Goal: Information Seeking & Learning: Learn about a topic

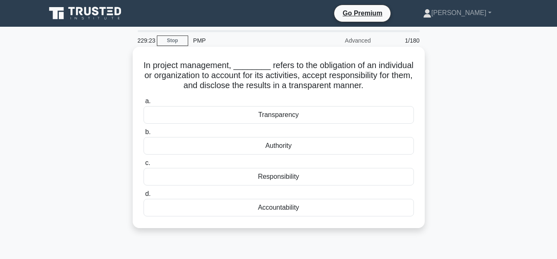
click at [337, 114] on div "Transparency" at bounding box center [279, 115] width 270 height 18
click at [144, 104] on input "a. Transparency" at bounding box center [144, 101] width 0 height 5
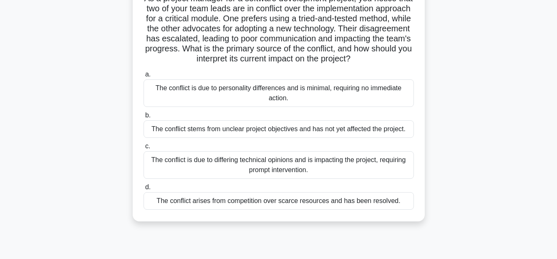
scroll to position [83, 0]
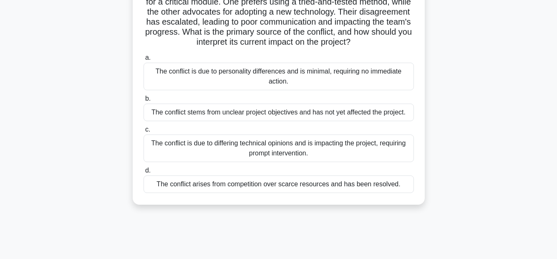
click at [400, 159] on div "The conflict is due to differing technical opinions and is impacting the projec…" at bounding box center [279, 148] width 270 height 28
click at [144, 132] on input "c. The conflict is due to differing technical opinions and is impacting the pro…" at bounding box center [144, 129] width 0 height 5
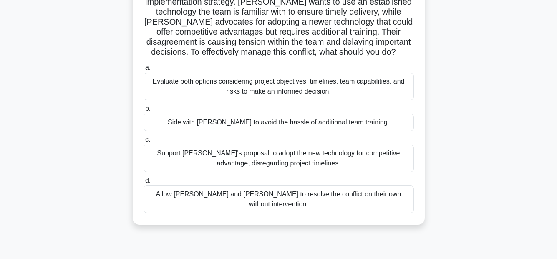
click at [223, 78] on div "Evaluate both options considering project objectives, timelines, team capabilit…" at bounding box center [279, 87] width 270 height 28
click at [144, 71] on input "a. Evaluate both options considering project objectives, timelines, team capabi…" at bounding box center [144, 67] width 0 height 5
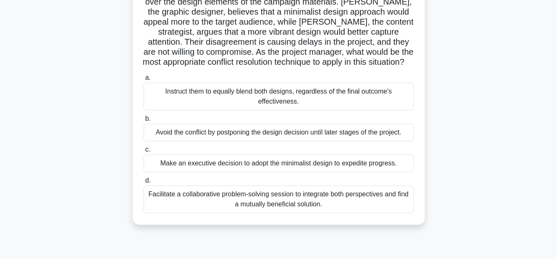
click at [273, 208] on div "Facilitate a collaborative problem-solving session to integrate both perspectiv…" at bounding box center [279, 199] width 270 height 28
click at [144, 183] on input "d. Facilitate a collaborative problem-solving session to integrate both perspec…" at bounding box center [144, 180] width 0 height 5
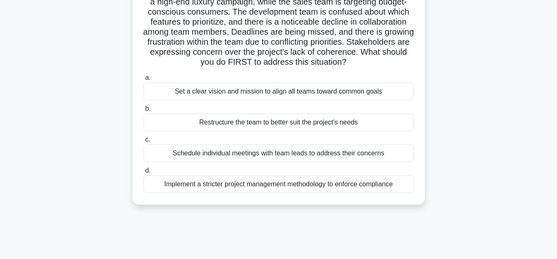
click at [305, 100] on div "Set a clear vision and mission to align all teams toward common goals" at bounding box center [279, 92] width 270 height 18
click at [144, 81] on input "a. Set a clear vision and mission to align all teams toward common goals" at bounding box center [144, 77] width 0 height 5
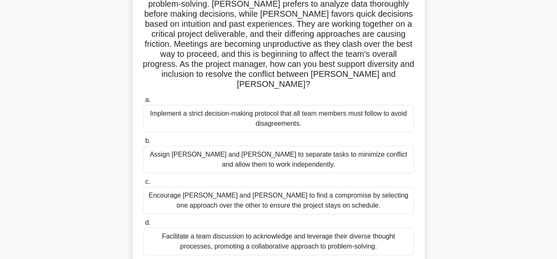
scroll to position [125, 0]
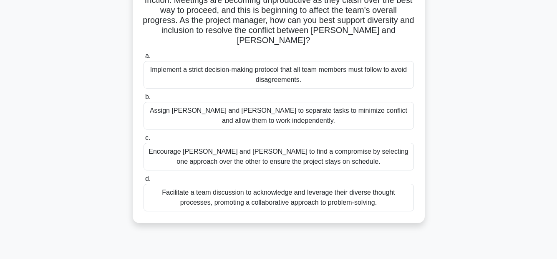
click at [368, 191] on div "Facilitate a team discussion to acknowledge and leverage their diverse thought …" at bounding box center [279, 198] width 270 height 28
click at [144, 182] on input "d. Facilitate a team discussion to acknowledge and leverage their diverse thoug…" at bounding box center [144, 178] width 0 height 5
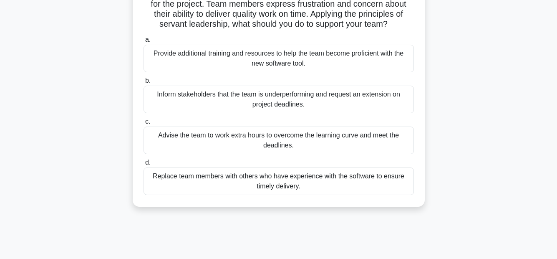
scroll to position [42, 0]
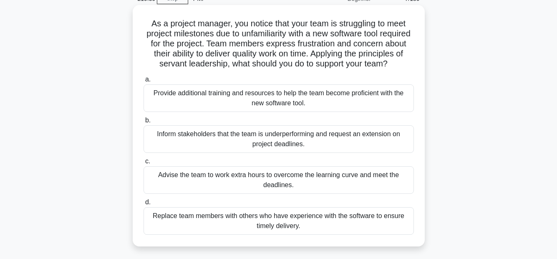
click at [378, 108] on div "Provide additional training and resources to help the team become proficient wi…" at bounding box center [279, 98] width 270 height 28
click at [144, 82] on input "a. Provide additional training and resources to help the team become proficient…" at bounding box center [144, 79] width 0 height 5
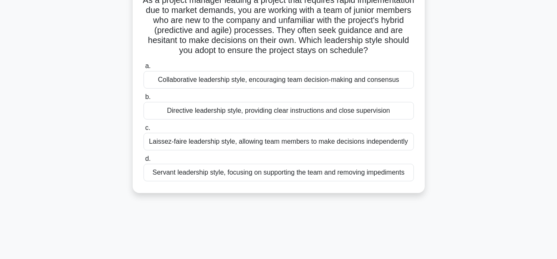
scroll to position [83, 0]
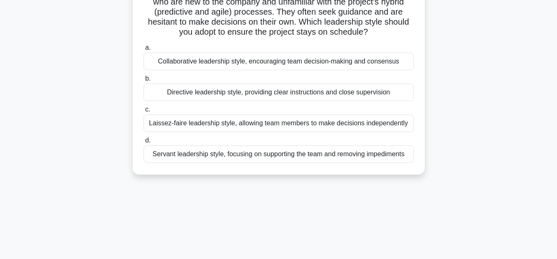
click at [379, 101] on div "Directive leadership style, providing clear instructions and close supervision" at bounding box center [279, 92] width 270 height 18
click at [144, 81] on input "b. Directive leadership style, providing clear instructions and close supervisi…" at bounding box center [144, 78] width 0 height 5
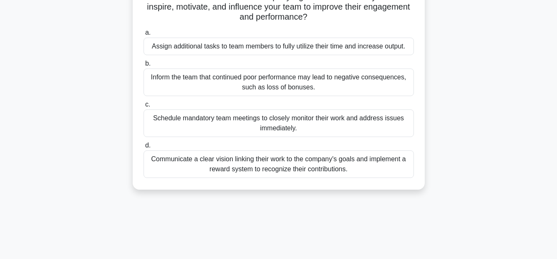
scroll to position [125, 0]
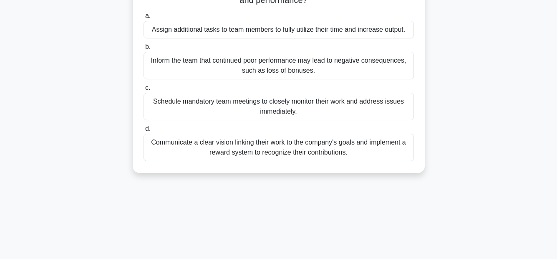
click at [358, 152] on div "Communicate a clear vision linking their work to the company's goals and implem…" at bounding box center [279, 148] width 270 height 28
click at [144, 131] on input "d. Communicate a clear vision linking their work to the company's goals and imp…" at bounding box center [144, 128] width 0 height 5
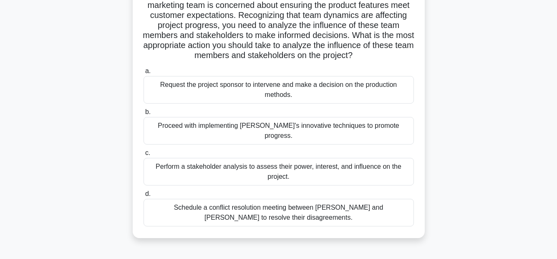
scroll to position [167, 0]
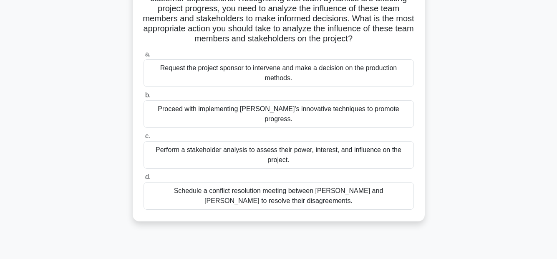
click at [318, 185] on div "Schedule a conflict resolution meeting between [PERSON_NAME] and [PERSON_NAME] …" at bounding box center [279, 196] width 270 height 28
click at [144, 180] on input "d. Schedule a conflict resolution meeting between [PERSON_NAME] and [PERSON_NAM…" at bounding box center [144, 176] width 0 height 5
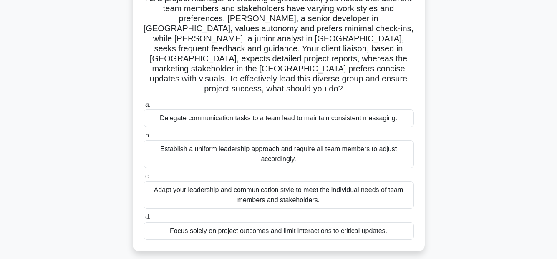
scroll to position [83, 0]
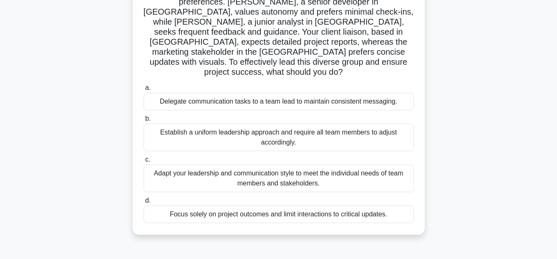
click at [302, 164] on div "Adapt your leadership and communication style to meet the individual needs of t…" at bounding box center [279, 178] width 270 height 28
click at [144, 157] on input "c. Adapt your leadership and communication style to meet the individual needs o…" at bounding box center [144, 159] width 0 height 5
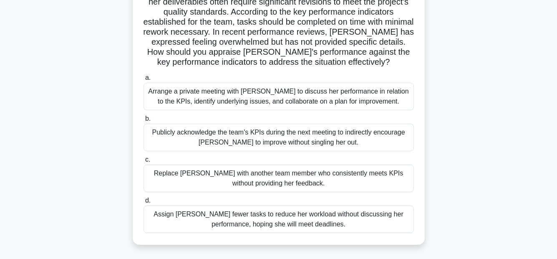
click at [315, 99] on div "Arrange a private meeting with [PERSON_NAME] to discuss her performance in rela…" at bounding box center [279, 97] width 270 height 28
click at [144, 81] on input "a. Arrange a private meeting with [PERSON_NAME] to discuss her performance in r…" at bounding box center [144, 77] width 0 height 5
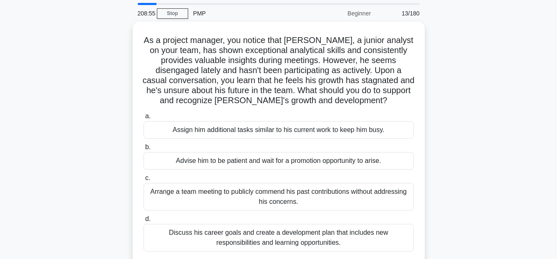
scroll to position [42, 0]
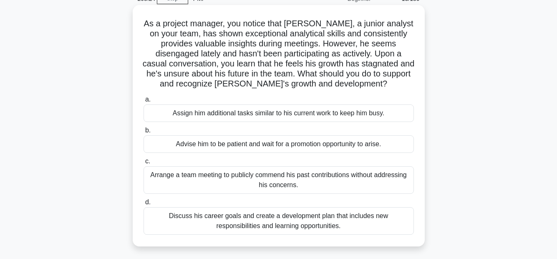
click at [329, 217] on div "Discuss his career goals and create a development plan that includes new respon…" at bounding box center [279, 221] width 270 height 28
click at [144, 205] on input "d. Discuss his career goals and create a development plan that includes new res…" at bounding box center [144, 202] width 0 height 5
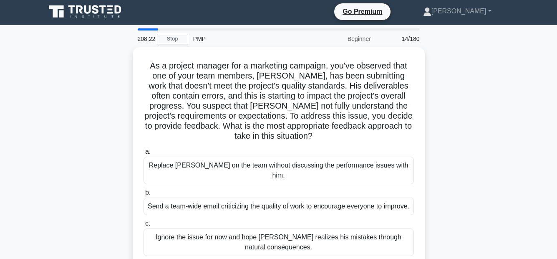
scroll to position [0, 0]
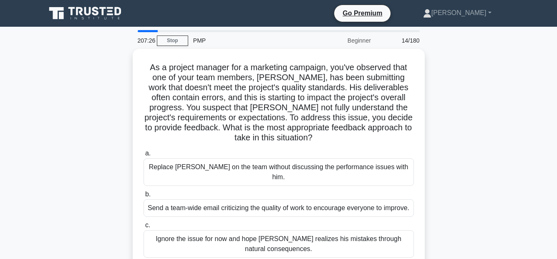
click at [451, 163] on div "As a project manager for a marketing campaign, you've observed that one of your…" at bounding box center [279, 184] width 476 height 271
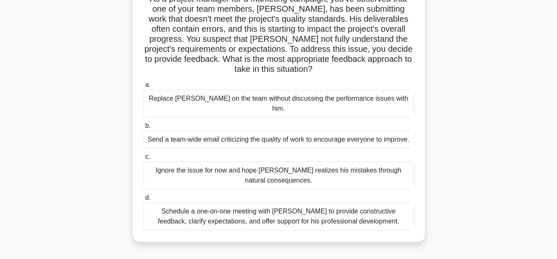
scroll to position [83, 0]
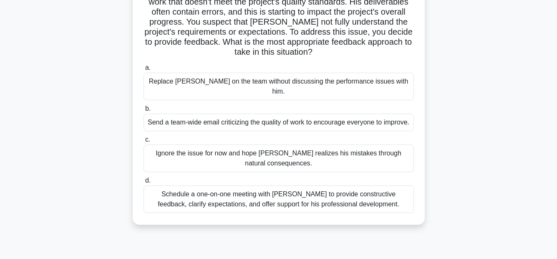
click at [347, 208] on div "Schedule a one-on-one meeting with [PERSON_NAME] to provide constructive feedba…" at bounding box center [279, 199] width 270 height 28
click at [144, 183] on input "d. Schedule a one-on-one meeting with [PERSON_NAME] to provide constructive fee…" at bounding box center [144, 180] width 0 height 5
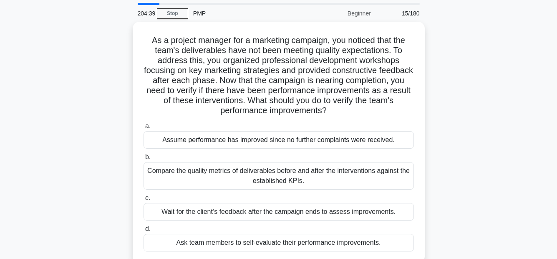
scroll to position [42, 0]
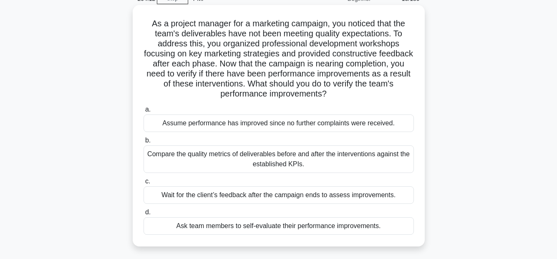
click at [344, 157] on div "Compare the quality metrics of deliverables before and after the interventions …" at bounding box center [279, 159] width 270 height 28
click at [144, 143] on input "b. Compare the quality metrics of deliverables before and after the interventio…" at bounding box center [144, 140] width 0 height 5
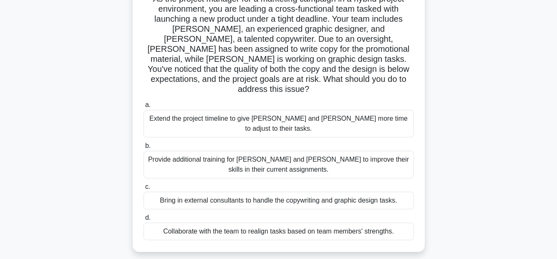
scroll to position [83, 0]
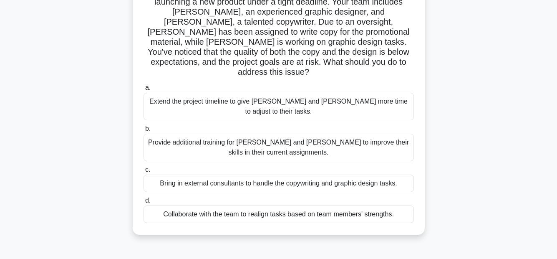
click at [324, 205] on div "Collaborate with the team to realign tasks based on team members' strengths." at bounding box center [279, 214] width 270 height 18
click at [144, 198] on input "d. Collaborate with the team to realign tasks based on team members' strengths." at bounding box center [144, 200] width 0 height 5
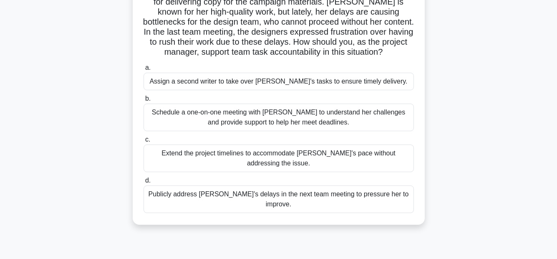
click at [337, 114] on div "Schedule a one-on-one meeting with [PERSON_NAME] to understand her challenges a…" at bounding box center [279, 118] width 270 height 28
click at [144, 101] on input "b. Schedule a one-on-one meeting with [PERSON_NAME] to understand her challenge…" at bounding box center [144, 98] width 0 height 5
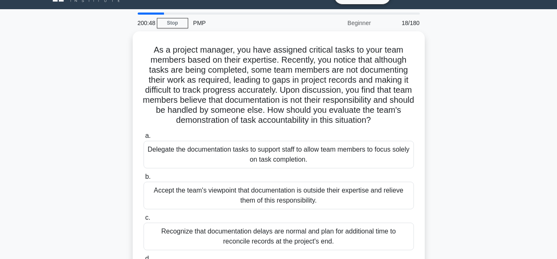
scroll to position [0, 0]
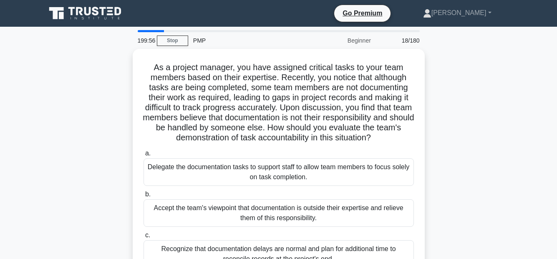
click at [475, 50] on div "As a project manager, you have assigned critical tasks to your team members bas…" at bounding box center [279, 189] width 476 height 281
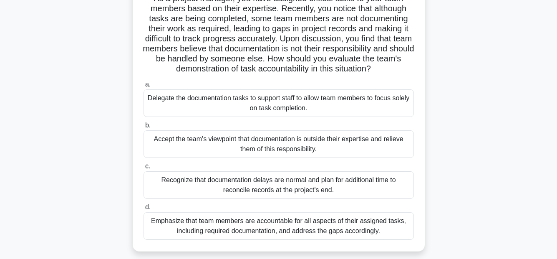
scroll to position [83, 0]
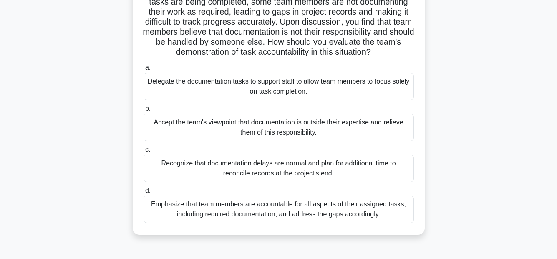
click at [347, 209] on div "Emphasize that team members are accountable for all aspects of their assigned t…" at bounding box center [279, 209] width 270 height 28
click at [144, 193] on input "d. Emphasize that team members are accountable for all aspects of their assigne…" at bounding box center [144, 190] width 0 height 5
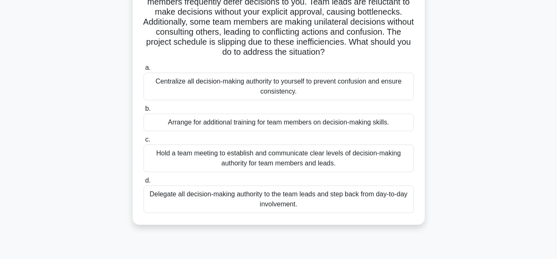
click at [377, 157] on div "Hold a team meeting to establish and communicate clear levels of decision-makin…" at bounding box center [279, 158] width 270 height 28
click at [144, 142] on input "c. Hold a team meeting to establish and communicate clear levels of decision-ma…" at bounding box center [144, 139] width 0 height 5
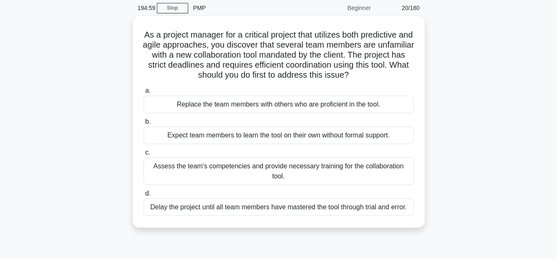
scroll to position [42, 0]
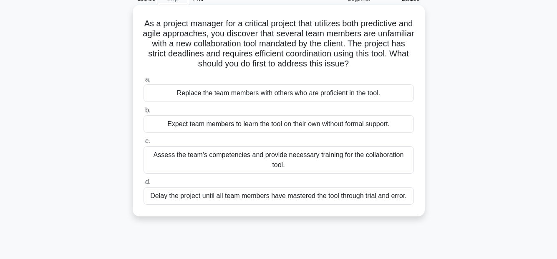
click at [374, 159] on div "Assess the team's competencies and provide necessary training for the collabora…" at bounding box center [279, 160] width 270 height 28
click at [144, 144] on input "c. Assess the team's competencies and provide necessary training for the collab…" at bounding box center [144, 141] width 0 height 5
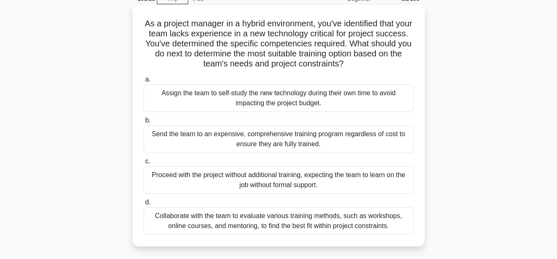
click at [386, 215] on div "Collaborate with the team to evaluate various training methods, such as worksho…" at bounding box center [279, 221] width 270 height 28
click at [144, 205] on input "d. Collaborate with the team to evaluate various training methods, such as work…" at bounding box center [144, 202] width 0 height 5
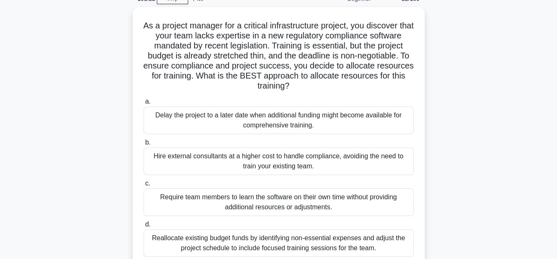
scroll to position [0, 0]
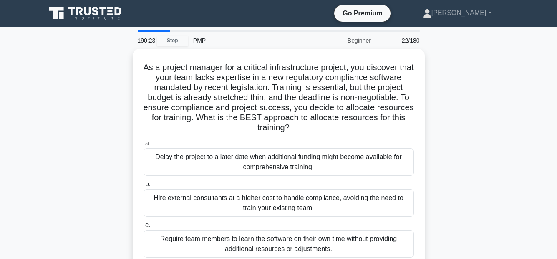
click at [510, 131] on div "As a project manager for a critical infrastructure project, you discover that y…" at bounding box center [279, 184] width 476 height 271
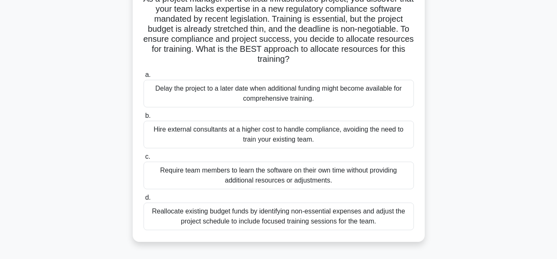
scroll to position [83, 0]
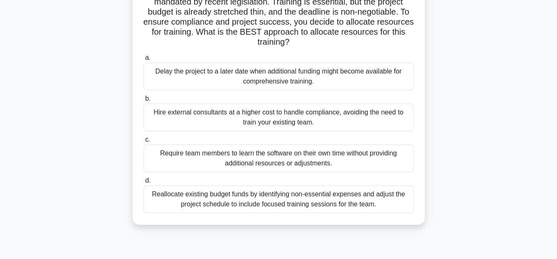
click at [342, 202] on div "Reallocate existing budget funds by identifying non-essential expenses and adju…" at bounding box center [279, 199] width 270 height 28
click at [144, 183] on input "d. Reallocate existing budget funds by identifying non-essential expenses and a…" at bounding box center [144, 180] width 0 height 5
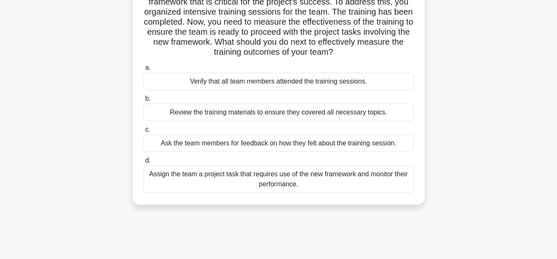
click at [377, 176] on div "Assign the team a project task that requires use of the new framework and monit…" at bounding box center [279, 179] width 270 height 28
click at [144, 163] on input "d. Assign the team a project task that requires use of the new framework and mo…" at bounding box center [144, 160] width 0 height 5
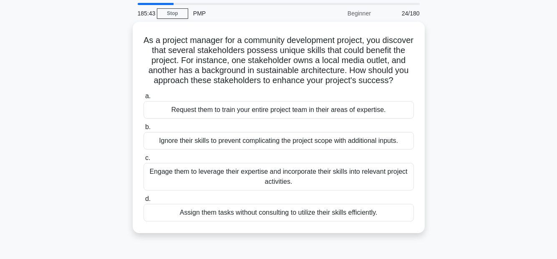
scroll to position [42, 0]
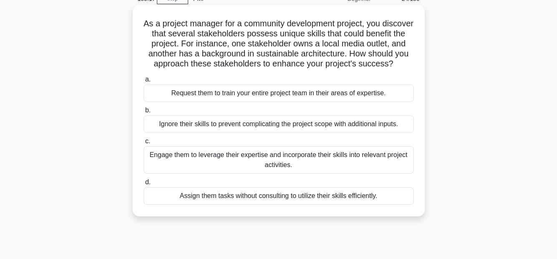
click at [356, 166] on div "Engage them to leverage their expertise and incorporate their skills into relev…" at bounding box center [279, 160] width 270 height 28
click at [144, 144] on input "c. Engage them to leverage their expertise and incorporate their skills into re…" at bounding box center [144, 141] width 0 height 5
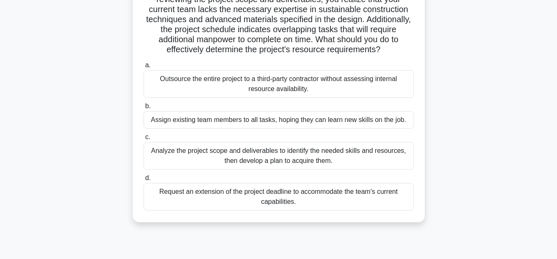
scroll to position [83, 0]
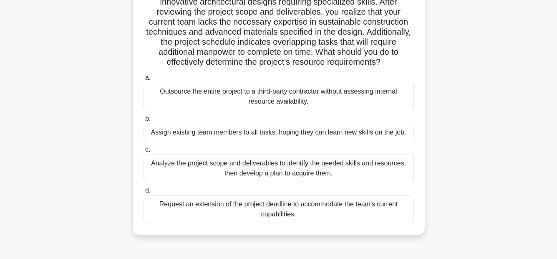
click at [337, 177] on div "Analyze the project scope and deliverables to identify the needed skills and re…" at bounding box center [279, 168] width 270 height 28
click at [144, 152] on input "c. Analyze the project scope and deliverables to identify the needed skills and…" at bounding box center [144, 149] width 0 height 5
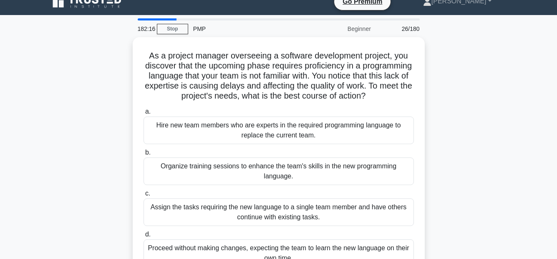
scroll to position [0, 0]
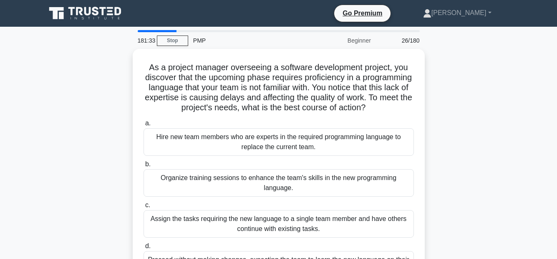
click at [457, 117] on div "As a project manager overseeing a software development project, you discover th…" at bounding box center [279, 174] width 476 height 251
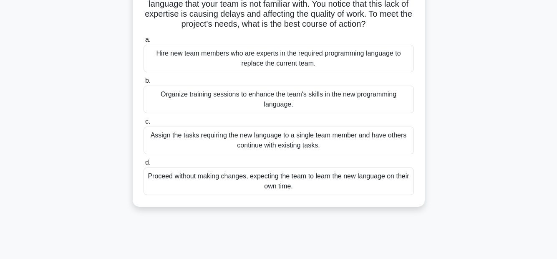
scroll to position [42, 0]
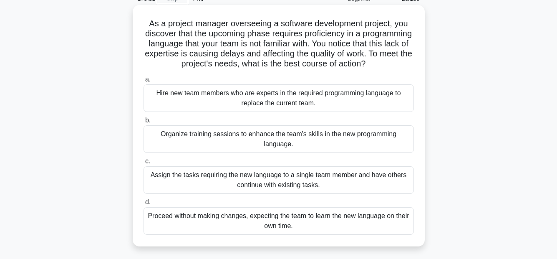
click at [355, 140] on div "Organize training sessions to enhance the team's skills in the new programming …" at bounding box center [279, 139] width 270 height 28
click at [144, 123] on input "b. Organize training sessions to enhance the team's skills in the new programmi…" at bounding box center [144, 120] width 0 height 5
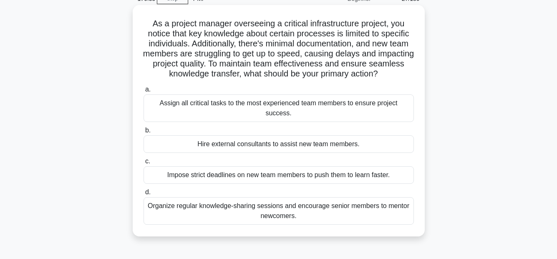
click at [396, 204] on div "Organize regular knowledge-sharing sessions and encourage senior members to men…" at bounding box center [279, 211] width 270 height 28
click at [144, 195] on input "d. Organize regular knowledge-sharing sessions and encourage senior members to …" at bounding box center [144, 192] width 0 height 5
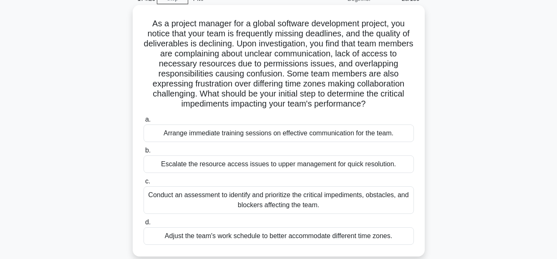
click at [259, 193] on div "Conduct an assessment to identify and prioritize the critical impediments, obst…" at bounding box center [279, 200] width 270 height 28
click at [144, 184] on input "c. Conduct an assessment to identify and prioritize the critical impediments, o…" at bounding box center [144, 181] width 0 height 5
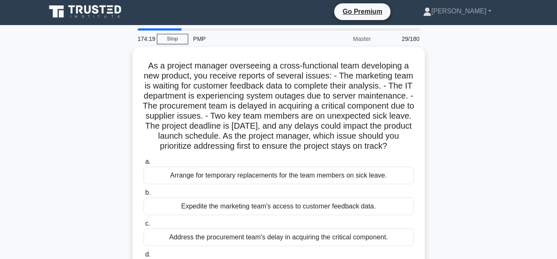
scroll to position [0, 0]
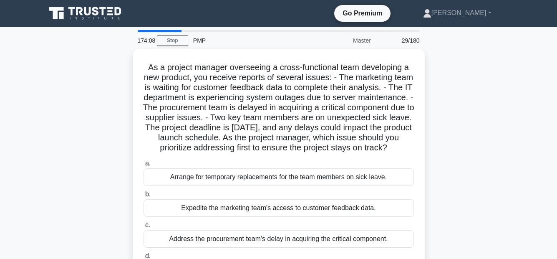
click at [451, 163] on div "As a project manager overseeing a cross-functional team developing a new produc…" at bounding box center [279, 174] width 476 height 251
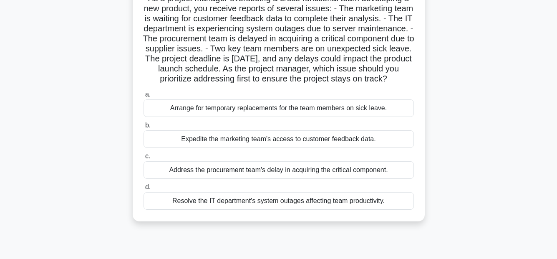
scroll to position [83, 0]
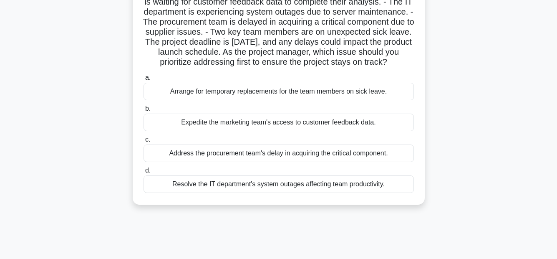
click at [358, 193] on div "Resolve the IT department's system outages affecting team productivity." at bounding box center [279, 184] width 270 height 18
click at [144, 173] on input "d. Resolve the IT department's system outages affecting team productivity." at bounding box center [144, 170] width 0 height 5
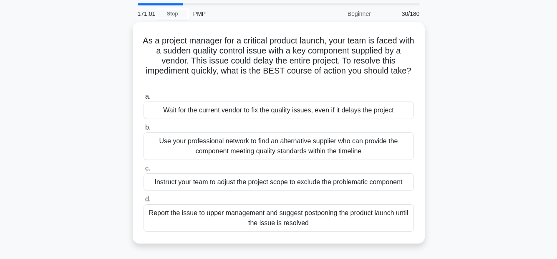
scroll to position [42, 0]
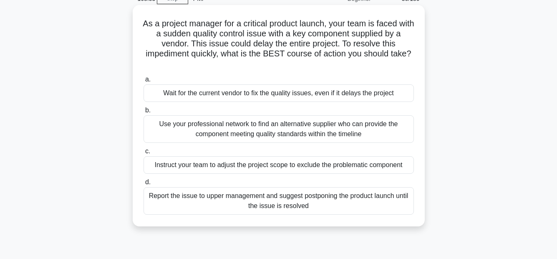
click at [205, 129] on div "Use your professional network to find an alternative supplier who can provide t…" at bounding box center [279, 129] width 270 height 28
click at [144, 113] on input "b. Use your professional network to find an alternative supplier who can provid…" at bounding box center [144, 110] width 0 height 5
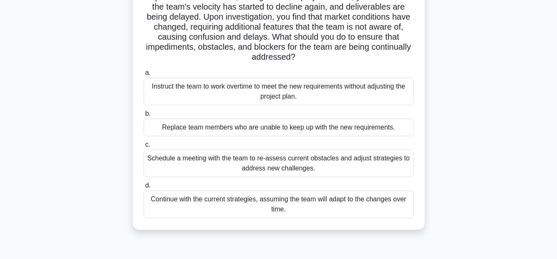
scroll to position [125, 0]
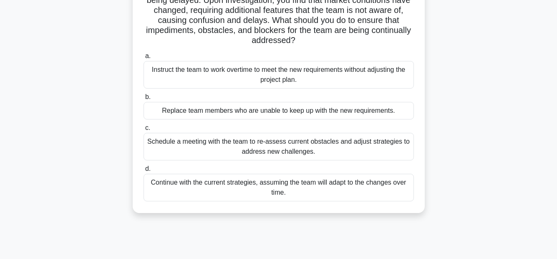
click at [323, 143] on div "Schedule a meeting with the team to re-assess current obstacles and adjust stra…" at bounding box center [279, 147] width 270 height 28
click at [144, 131] on input "c. Schedule a meeting with the team to re-assess current obstacles and adjust s…" at bounding box center [144, 127] width 0 height 5
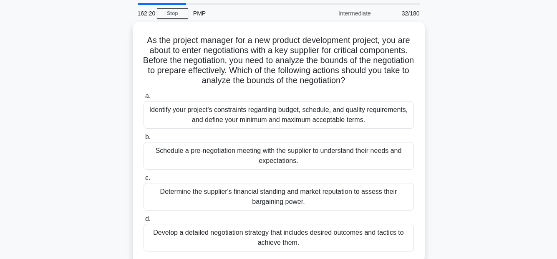
scroll to position [42, 0]
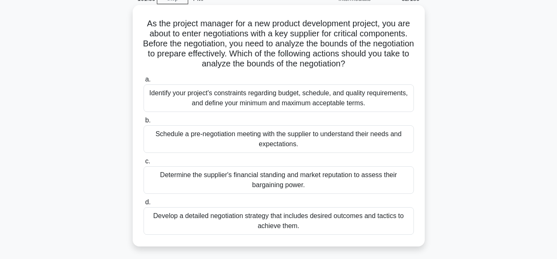
click at [382, 226] on div "Develop a detailed negotiation strategy that includes desired outcomes and tact…" at bounding box center [279, 221] width 270 height 28
click at [144, 205] on input "d. Develop a detailed negotiation strategy that includes desired outcomes and t…" at bounding box center [144, 202] width 0 height 5
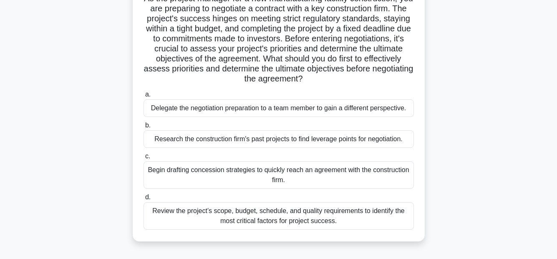
scroll to position [83, 0]
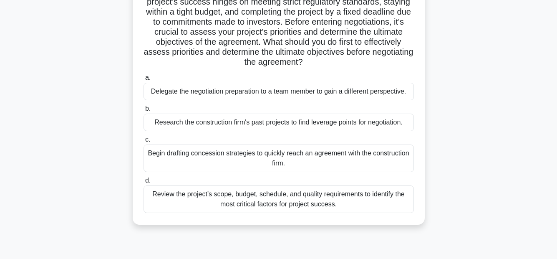
click at [298, 203] on div "Review the project’s scope, budget, schedule, and quality requirements to ident…" at bounding box center [279, 199] width 270 height 28
click at [144, 183] on input "d. Review the project’s scope, budget, schedule, and quality requirements to id…" at bounding box center [144, 180] width 0 height 5
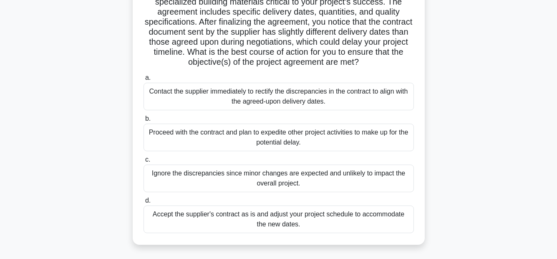
click at [278, 100] on div "Contact the supplier immediately to rectify the discrepancies in the contract t…" at bounding box center [279, 97] width 270 height 28
click at [144, 81] on input "a. Contact the supplier immediately to rectify the discrepancies in the contrac…" at bounding box center [144, 77] width 0 height 5
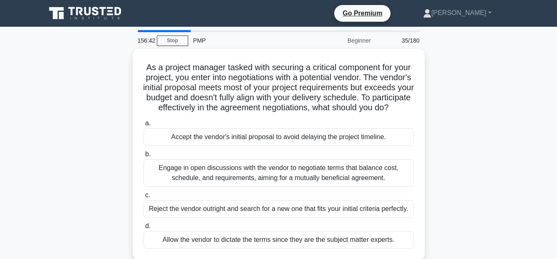
scroll to position [42, 0]
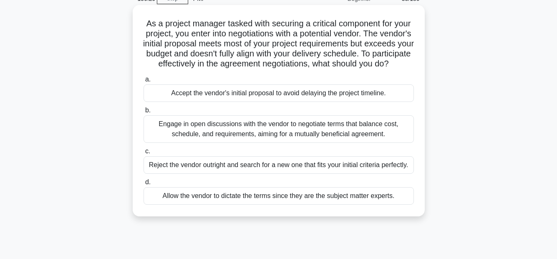
click at [350, 133] on div "Engage in open discussions with the vendor to negotiate terms that balance cost…" at bounding box center [279, 129] width 270 height 28
click at [144, 113] on input "b. Engage in open discussions with the vendor to negotiate terms that balance c…" at bounding box center [144, 110] width 0 height 5
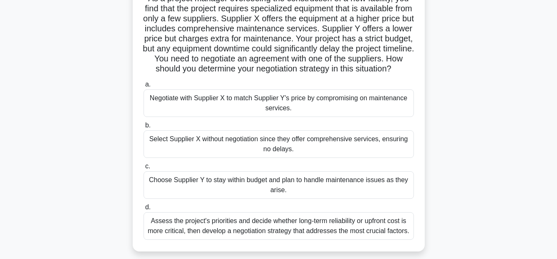
scroll to position [83, 0]
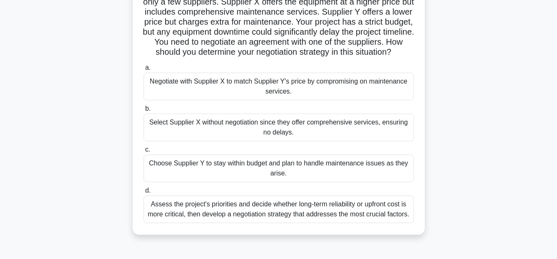
click at [375, 223] on div "Assess the project's priorities and decide whether long-term reliability or upf…" at bounding box center [279, 209] width 270 height 28
click at [144, 193] on input "d. Assess the project's priorities and decide whether long-term reliability or …" at bounding box center [144, 190] width 0 height 5
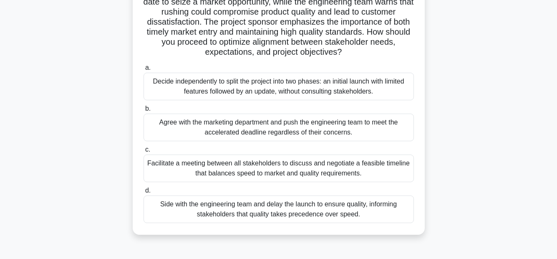
click at [358, 174] on div "Facilitate a meeting between all stakeholders to discuss and negotiate a feasib…" at bounding box center [279, 168] width 270 height 28
click at [144, 152] on input "c. Facilitate a meeting between all stakeholders to discuss and negotiate a fea…" at bounding box center [144, 149] width 0 height 5
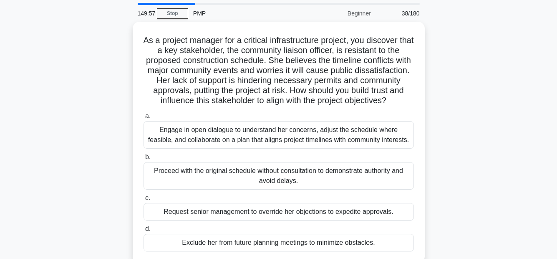
scroll to position [42, 0]
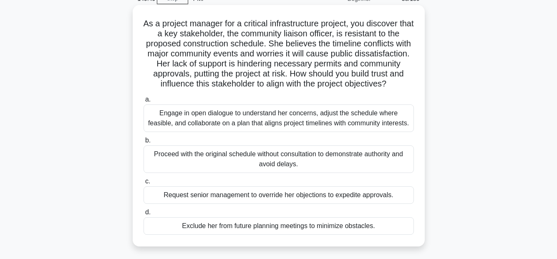
click at [383, 130] on div "Engage in open dialogue to understand her concerns, adjust the schedule where f…" at bounding box center [279, 118] width 270 height 28
click at [144, 102] on input "a. Engage in open dialogue to understand her concerns, adjust the schedule wher…" at bounding box center [144, 99] width 0 height 5
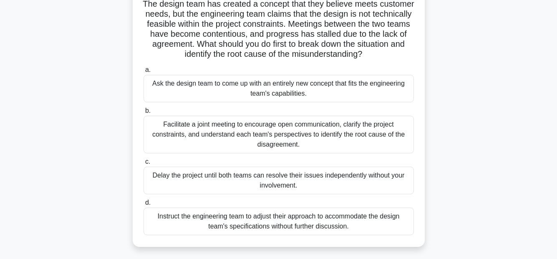
scroll to position [125, 0]
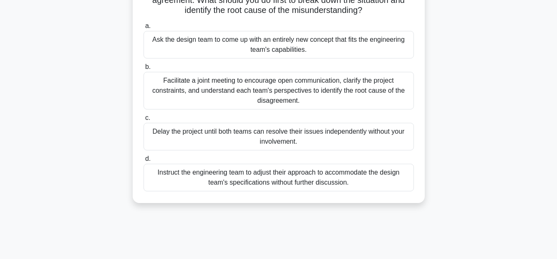
click at [411, 94] on div "Facilitate a joint meeting to encourage open communication, clarify the project…" at bounding box center [279, 91] width 270 height 38
click at [144, 70] on input "b. Facilitate a joint meeting to encourage open communication, clarify the proj…" at bounding box center [144, 66] width 0 height 5
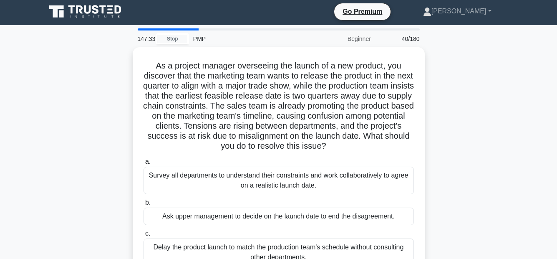
scroll to position [0, 0]
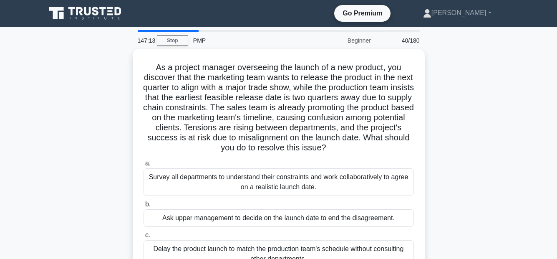
click at [478, 174] on div "As a project manager overseeing the launch of a new product, you discover that …" at bounding box center [279, 189] width 476 height 281
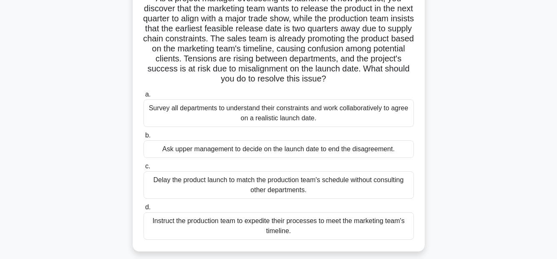
scroll to position [83, 0]
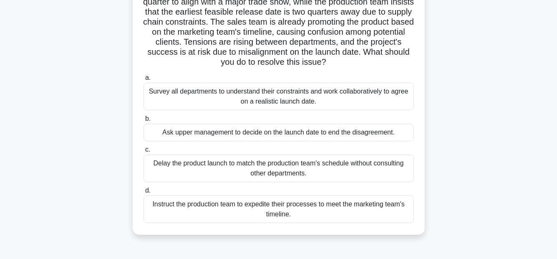
click at [388, 100] on div "Survey all departments to understand their constraints and work collaboratively…" at bounding box center [279, 97] width 270 height 28
click at [144, 81] on input "a. Survey all departments to understand their constraints and work collaborativ…" at bounding box center [144, 77] width 0 height 5
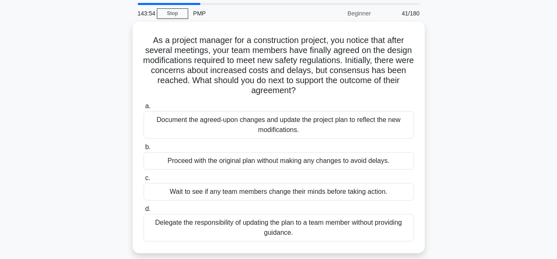
scroll to position [42, 0]
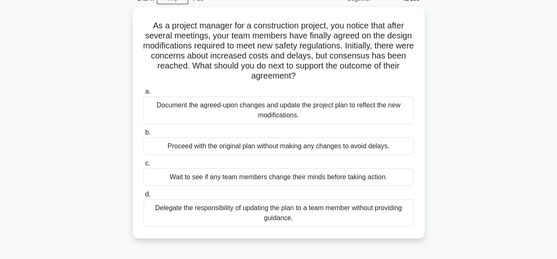
click at [474, 194] on div "As a project manager for a construction project, you notice that after several …" at bounding box center [279, 127] width 476 height 241
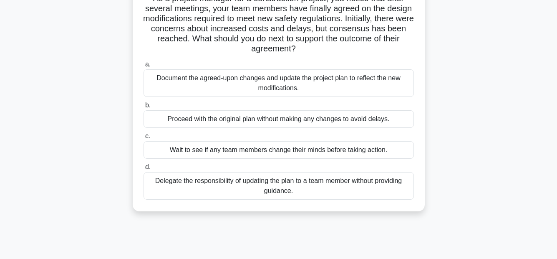
scroll to position [83, 0]
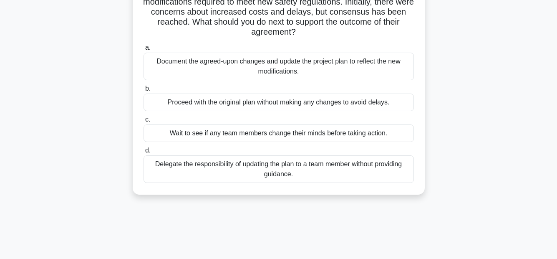
click at [300, 66] on div "Document the agreed-upon changes and update the project plan to reflect the new…" at bounding box center [279, 67] width 270 height 28
click at [144, 51] on input "a. Document the agreed-upon changes and update the project plan to reflect the …" at bounding box center [144, 47] width 0 height 5
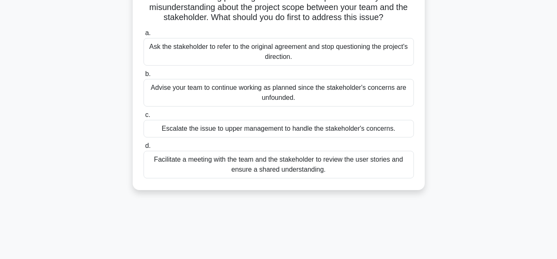
scroll to position [125, 0]
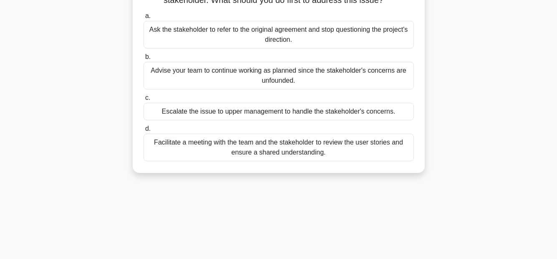
click at [353, 146] on div "Facilitate a meeting with the team and the stakeholder to review the user stori…" at bounding box center [279, 148] width 270 height 28
click at [144, 131] on input "d. Facilitate a meeting with the team and the stakeholder to review the user st…" at bounding box center [144, 128] width 0 height 5
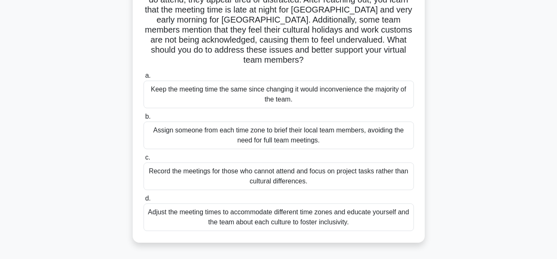
scroll to position [167, 0]
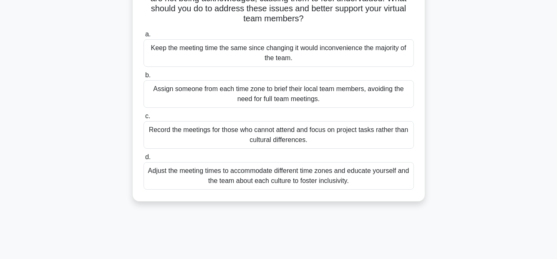
click at [375, 162] on div "Adjust the meeting times to accommodate different time zones and educate yourse…" at bounding box center [279, 176] width 270 height 28
click at [144, 157] on input "d. Adjust the meeting times to accommodate different time zones and educate you…" at bounding box center [144, 156] width 0 height 5
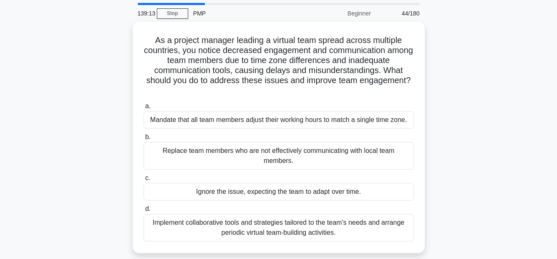
scroll to position [42, 0]
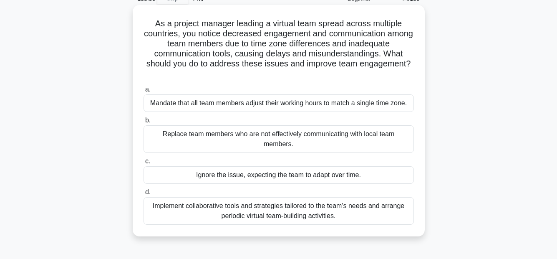
click at [359, 204] on div "Implement collaborative tools and strategies tailored to the team's needs and a…" at bounding box center [279, 211] width 270 height 28
click at [144, 195] on input "d. Implement collaborative tools and strategies tailored to the team's needs an…" at bounding box center [144, 192] width 0 height 5
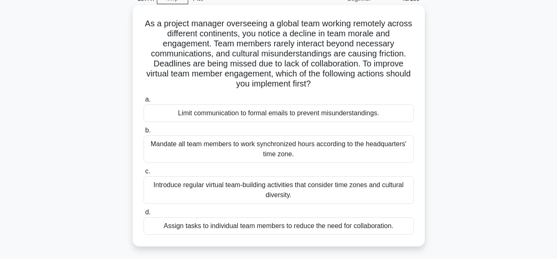
click at [366, 115] on div "Limit communication to formal emails to prevent misunderstandings." at bounding box center [279, 113] width 270 height 18
click at [144, 102] on input "a. Limit communication to formal emails to prevent misunderstandings." at bounding box center [144, 99] width 0 height 5
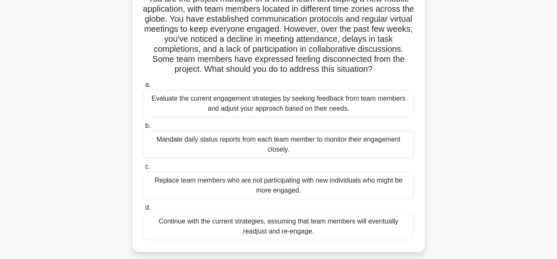
scroll to position [83, 0]
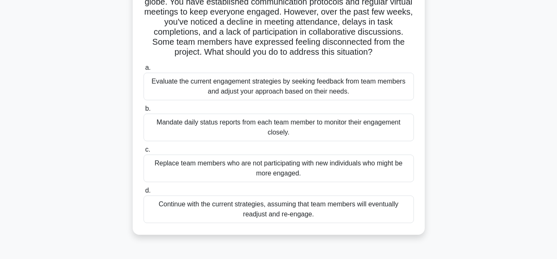
click at [281, 84] on div "Evaluate the current engagement strategies by seeking feedback from team member…" at bounding box center [279, 87] width 270 height 28
click at [144, 71] on input "a. Evaluate the current engagement strategies by seeking feedback from team mem…" at bounding box center [144, 67] width 0 height 5
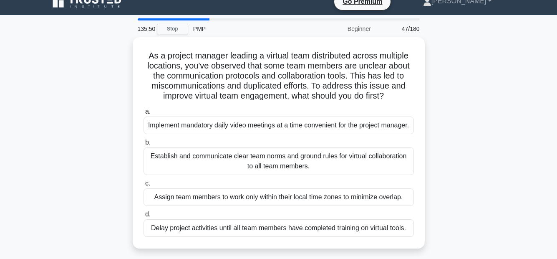
scroll to position [0, 0]
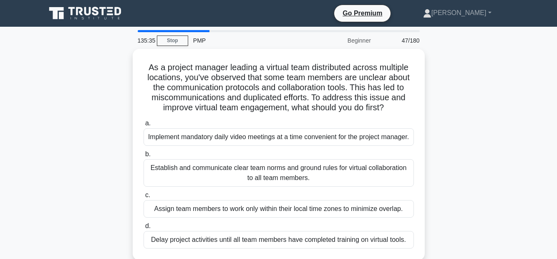
drag, startPoint x: 491, startPoint y: 147, endPoint x: 516, endPoint y: 124, distance: 33.4
click at [516, 124] on div "As a project manager leading a virtual team distributed across multiple locatio…" at bounding box center [279, 159] width 476 height 221
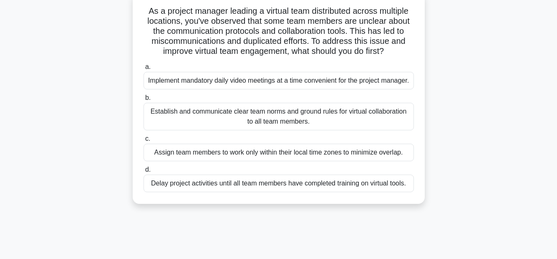
scroll to position [42, 0]
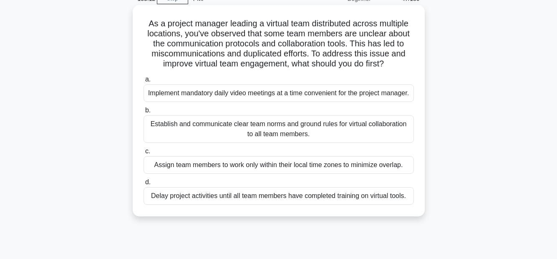
click at [390, 205] on div "Delay project activities until all team members have completed training on virt…" at bounding box center [279, 196] width 270 height 18
click at [144, 185] on input "[PERSON_NAME] project activities until all team members have completed training…" at bounding box center [144, 181] width 0 height 5
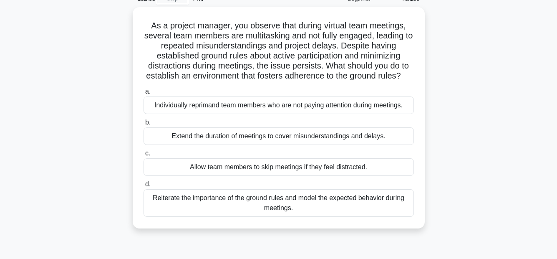
scroll to position [83, 0]
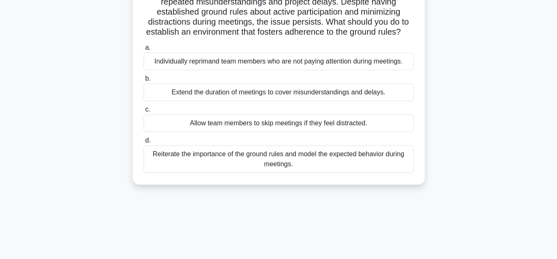
click at [397, 173] on div "Reiterate the importance of the ground rules and model the expected behavior du…" at bounding box center [279, 159] width 270 height 28
click at [144, 143] on input "d. Reiterate the importance of the ground rules and model the expected behavior…" at bounding box center [144, 140] width 0 height 5
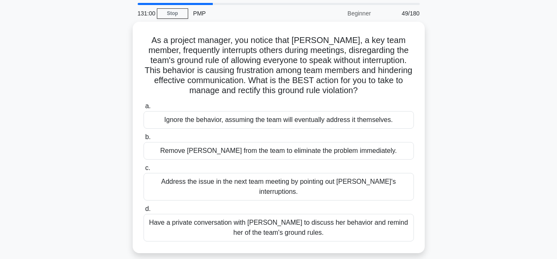
scroll to position [42, 0]
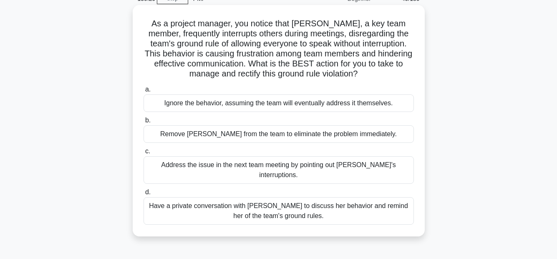
click at [306, 200] on div "Have a private conversation with [PERSON_NAME] to discuss her behavior and remi…" at bounding box center [279, 211] width 270 height 28
click at [144, 195] on input "d. Have a private conversation with [PERSON_NAME] to discuss her behavior and r…" at bounding box center [144, 192] width 0 height 5
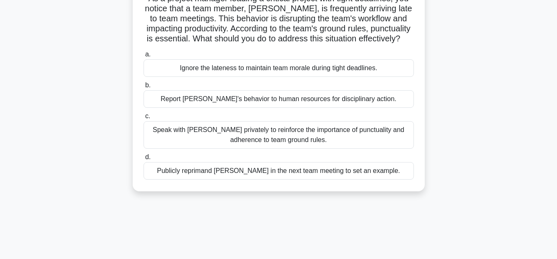
scroll to position [83, 0]
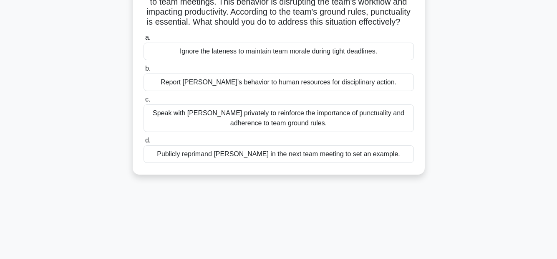
click at [359, 131] on div "Speak with [PERSON_NAME] privately to reinforce the importance of punctuality a…" at bounding box center [279, 118] width 270 height 28
click at [144, 102] on input "c. Speak with [PERSON_NAME] privately to reinforce the importance of punctualit…" at bounding box center [144, 99] width 0 height 5
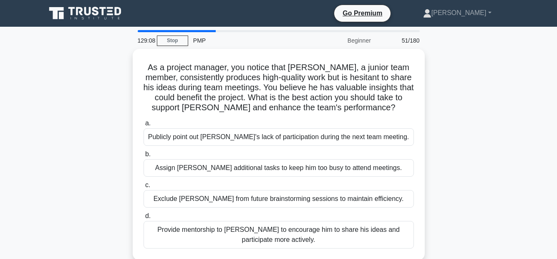
scroll to position [42, 0]
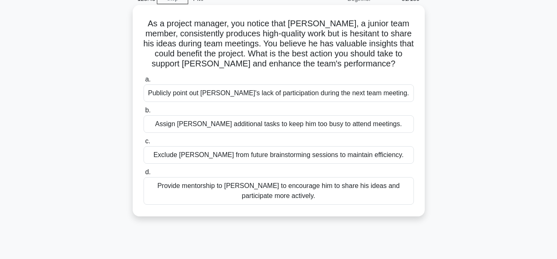
click at [390, 190] on div "Provide mentorship to [PERSON_NAME] to encourage him to share his ideas and par…" at bounding box center [279, 191] width 270 height 28
click at [144, 175] on input "d. Provide mentorship to [PERSON_NAME] to encourage him to share his ideas and …" at bounding box center [144, 171] width 0 height 5
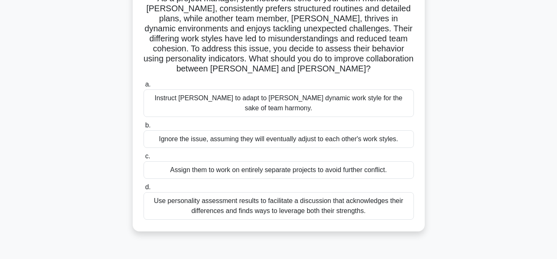
scroll to position [83, 0]
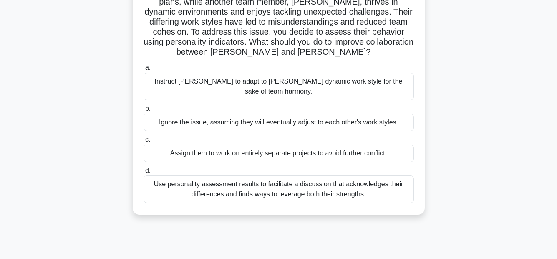
click at [361, 182] on div "Use personality assessment results to facilitate a discussion that acknowledges…" at bounding box center [279, 189] width 270 height 28
click at [144, 173] on input "d. Use personality assessment results to facilitate a discussion that acknowled…" at bounding box center [144, 170] width 0 height 5
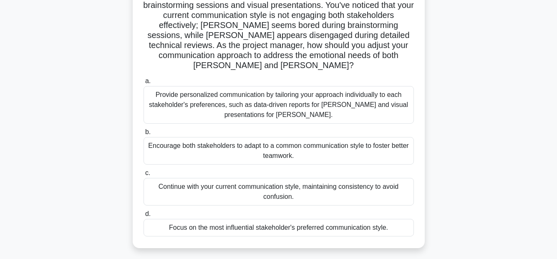
scroll to position [125, 0]
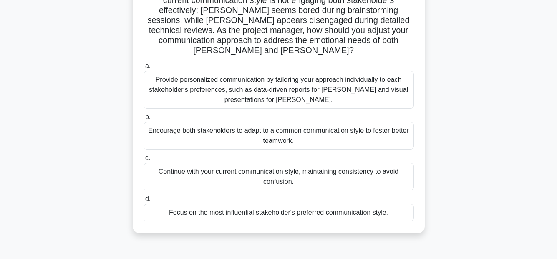
click at [337, 80] on div "Provide personalized communication by tailoring your approach individually to e…" at bounding box center [279, 90] width 270 height 38
click at [144, 69] on input "a. Provide personalized communication by tailoring your approach individually t…" at bounding box center [144, 65] width 0 height 5
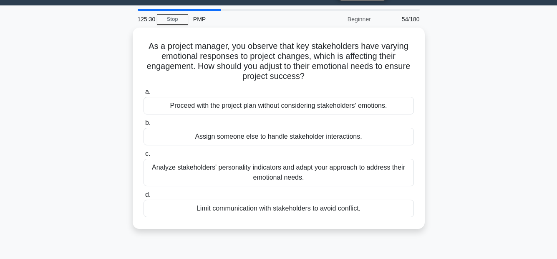
scroll to position [0, 0]
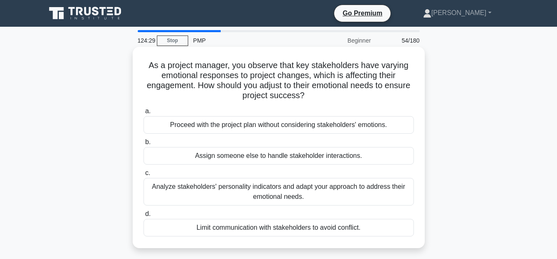
click at [260, 196] on div "Analyze stakeholders' personality indicators and adapt your approach to address…" at bounding box center [279, 192] width 270 height 28
click at [144, 176] on input "c. Analyze stakeholders' personality indicators and adapt your approach to addr…" at bounding box center [144, 172] width 0 height 5
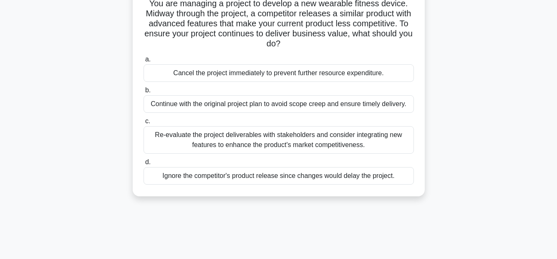
scroll to position [83, 0]
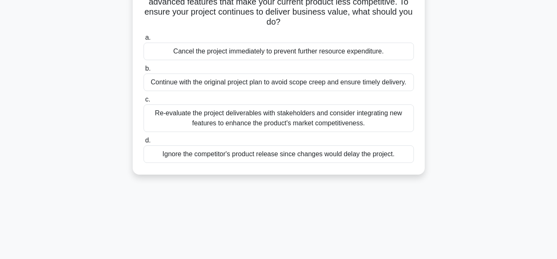
click at [323, 122] on div "Re-evaluate the project deliverables with stakeholders and consider integrating…" at bounding box center [279, 118] width 270 height 28
click at [144, 102] on input "c. Re-evaluate the project deliverables with stakeholders and consider integrat…" at bounding box center [144, 99] width 0 height 5
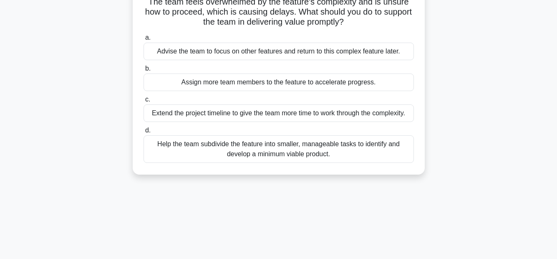
click at [303, 149] on div "Help the team subdivide the feature into smaller, manageable tasks to identify …" at bounding box center [279, 149] width 270 height 28
click at [144, 133] on input "d. Help the team subdivide the feature into smaller, manageable tasks to identi…" at bounding box center [144, 130] width 0 height 5
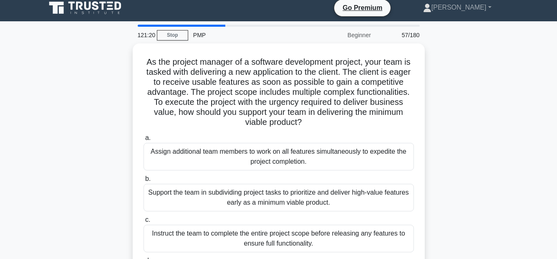
scroll to position [42, 0]
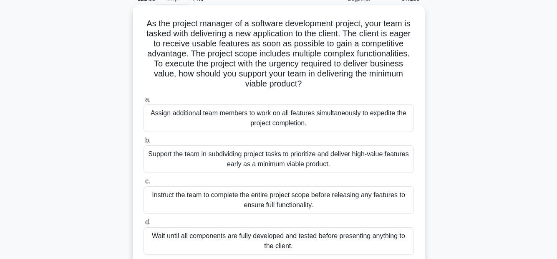
click at [371, 161] on div "Support the team in subdividing project tasks to prioritize and deliver high-va…" at bounding box center [279, 159] width 270 height 28
click at [144, 143] on input "b. Support the team in subdividing project tasks to prioritize and deliver high…" at bounding box center [144, 140] width 0 height 5
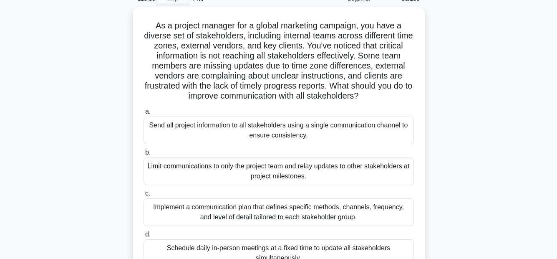
scroll to position [83, 0]
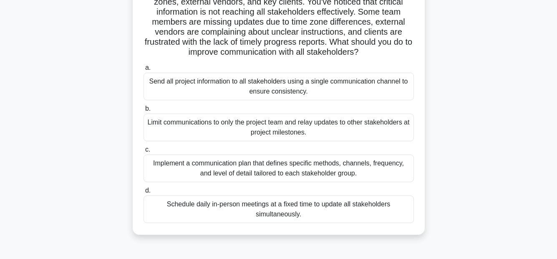
click at [338, 170] on div "Implement a communication plan that defines specific methods, channels, frequen…" at bounding box center [279, 168] width 270 height 28
click at [144, 152] on input "c. Implement a communication plan that defines specific methods, channels, freq…" at bounding box center [144, 149] width 0 height 5
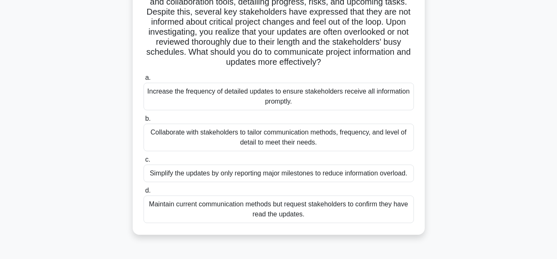
click at [370, 132] on div "Collaborate with stakeholders to tailor communication methods, frequency, and l…" at bounding box center [279, 138] width 270 height 28
click at [144, 121] on input "b. Collaborate with stakeholders to tailor communication methods, frequency, an…" at bounding box center [144, 118] width 0 height 5
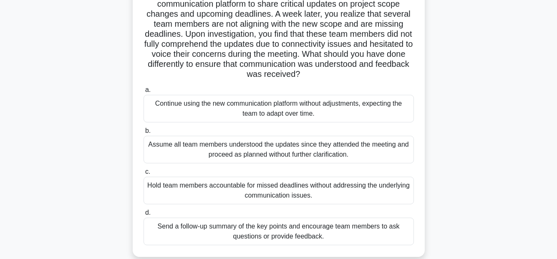
scroll to position [125, 0]
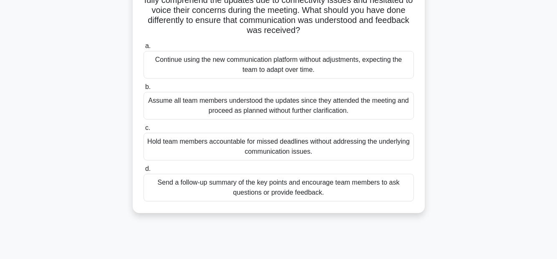
click at [402, 187] on div "Send a follow-up summary of the key points and encourage team members to ask qu…" at bounding box center [279, 188] width 270 height 28
click at [144, 172] on input "d. Send a follow-up summary of the key points and encourage team members to ask…" at bounding box center [144, 168] width 0 height 5
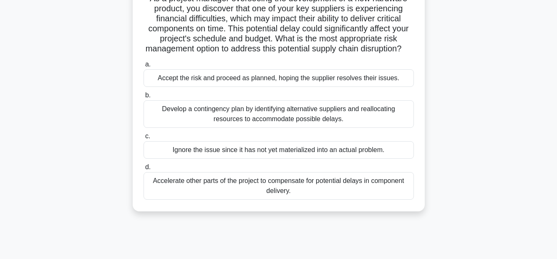
scroll to position [83, 0]
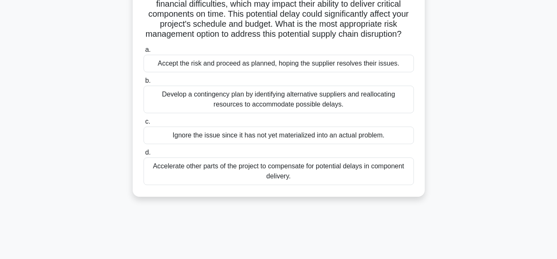
drag, startPoint x: 445, startPoint y: 111, endPoint x: 508, endPoint y: 84, distance: 68.6
click at [508, 84] on div "As a project manager overseeing the development of a new hardware product, you …" at bounding box center [279, 85] width 476 height 241
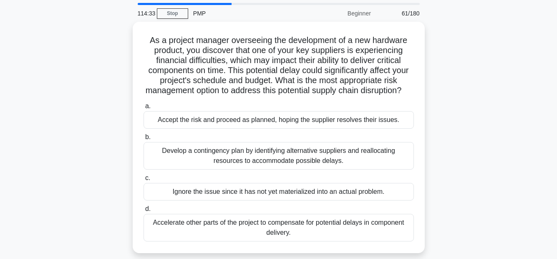
scroll to position [42, 0]
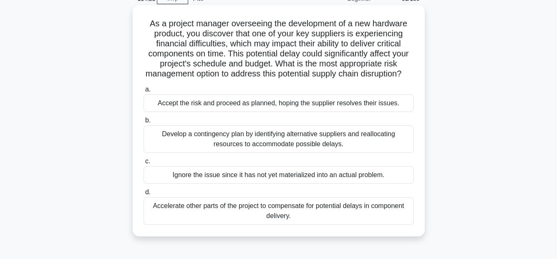
click at [309, 147] on div "Develop a contingency plan by identifying alternative suppliers and reallocatin…" at bounding box center [279, 139] width 270 height 28
click at [144, 123] on input "b. Develop a contingency plan by identifying alternative suppliers and realloca…" at bounding box center [144, 120] width 0 height 5
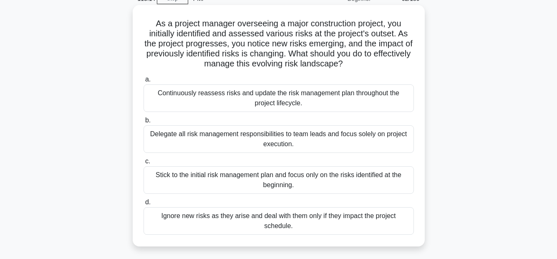
click at [298, 93] on div "Continuously reassess risks and update the risk management plan throughout the …" at bounding box center [279, 98] width 270 height 28
click at [144, 82] on input "a. Continuously reassess risks and update the risk management plan throughout t…" at bounding box center [144, 79] width 0 height 5
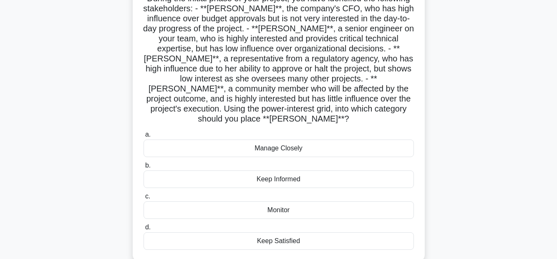
scroll to position [83, 0]
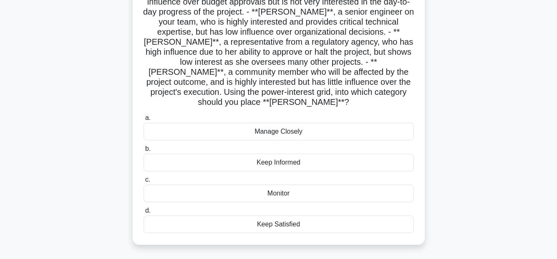
click at [270, 215] on div "Keep Satisfied" at bounding box center [279, 224] width 270 height 18
click at [144, 213] on input "d. Keep Satisfied" at bounding box center [144, 210] width 0 height 5
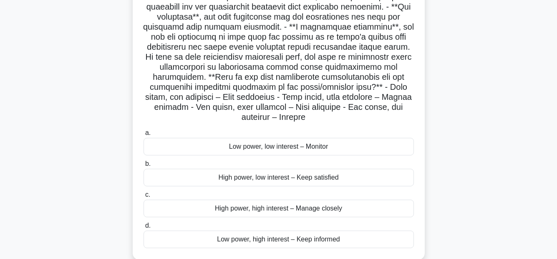
scroll to position [125, 0]
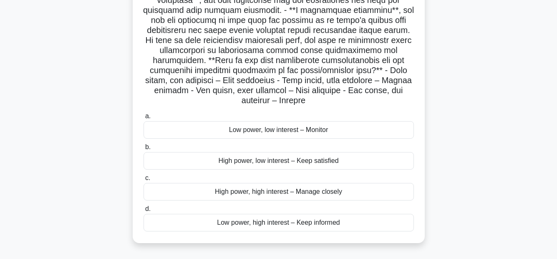
click at [284, 160] on div "High power, low interest – Keep satisfied" at bounding box center [279, 161] width 270 height 18
click at [144, 150] on input "b. High power, low interest – Keep satisfied" at bounding box center [144, 146] width 0 height 5
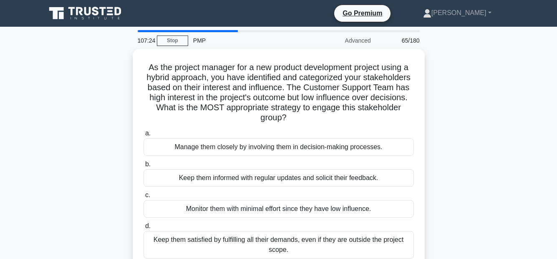
scroll to position [42, 0]
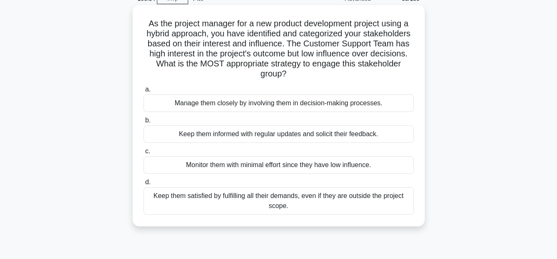
click at [339, 169] on div "Monitor them with minimal effort since they have low influence." at bounding box center [279, 165] width 270 height 18
click at [144, 154] on input "c. Monitor them with minimal effort since they have low influence." at bounding box center [144, 151] width 0 height 5
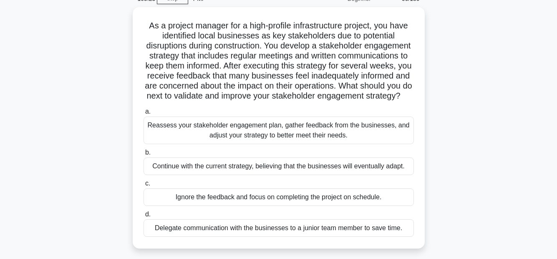
scroll to position [83, 0]
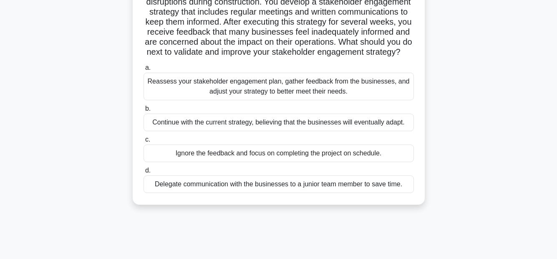
click at [364, 94] on div "Reassess your stakeholder engagement plan, gather feedback from the businesses,…" at bounding box center [279, 87] width 270 height 28
click at [144, 71] on input "a. Reassess your stakeholder engagement plan, gather feedback from the business…" at bounding box center [144, 67] width 0 height 5
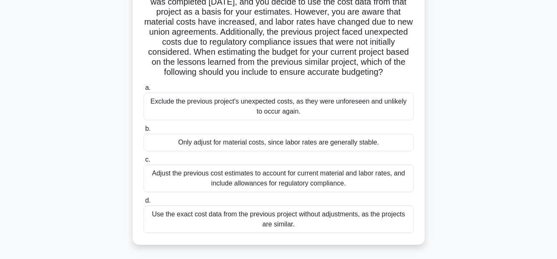
click at [384, 177] on div "Adjust the previous cost estimates to account for current material and labor ra…" at bounding box center [279, 178] width 270 height 28
click at [144, 162] on input "c. Adjust the previous cost estimates to account for current material and labor…" at bounding box center [144, 159] width 0 height 5
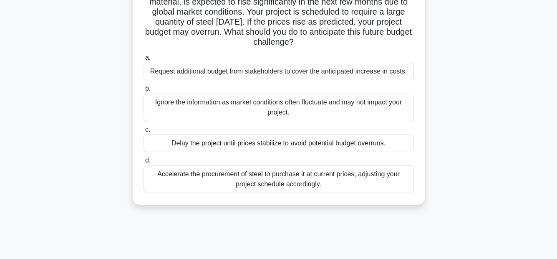
click at [369, 181] on div "Accelerate the procurement of steel to purchase it at current prices, adjusting…" at bounding box center [279, 179] width 270 height 28
click at [144, 163] on input "d. Accelerate the procurement of steel to purchase it at current prices, adjust…" at bounding box center [144, 160] width 0 height 5
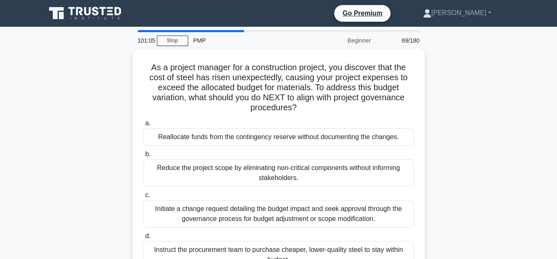
scroll to position [42, 0]
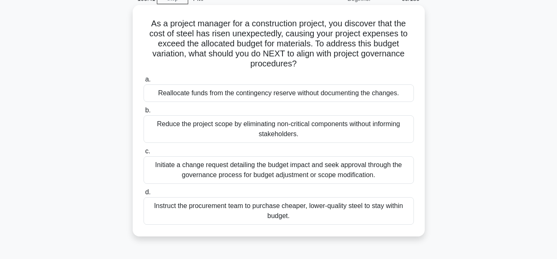
click at [397, 174] on div "Initiate a change request detailing the budget impact and seek approval through…" at bounding box center [279, 170] width 270 height 28
click at [144, 154] on input "c. Initiate a change request detailing the budget impact and seek approval thro…" at bounding box center [144, 151] width 0 height 5
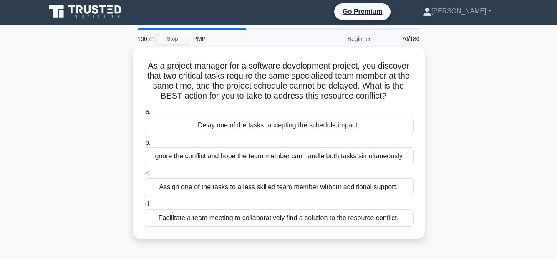
scroll to position [0, 0]
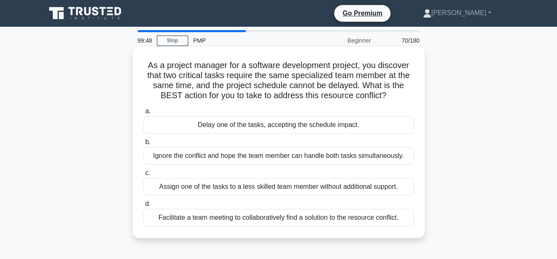
click at [335, 221] on div "Facilitate a team meeting to collaboratively find a solution to the resource co…" at bounding box center [279, 218] width 270 height 18
click at [144, 207] on input "d. Facilitate a team meeting to collaboratively find a solution to the resource…" at bounding box center [144, 203] width 0 height 5
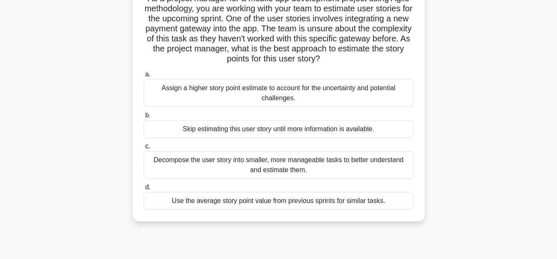
scroll to position [83, 0]
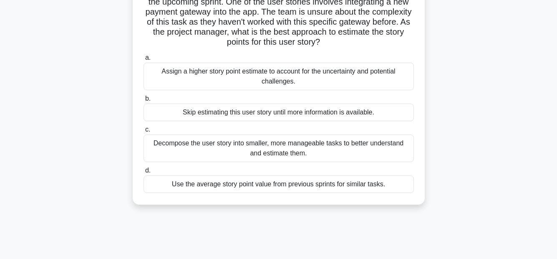
click at [330, 152] on div "Decompose the user story into smaller, more manageable tasks to better understa…" at bounding box center [279, 148] width 270 height 28
click at [144, 132] on input "c. Decompose the user story into smaller, more manageable tasks to better under…" at bounding box center [144, 129] width 0 height 5
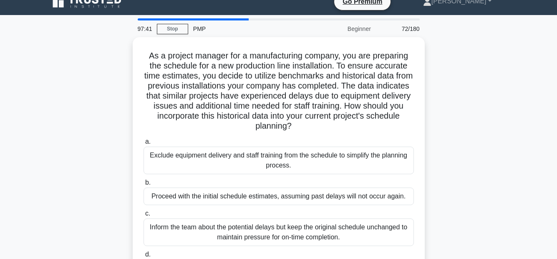
scroll to position [0, 0]
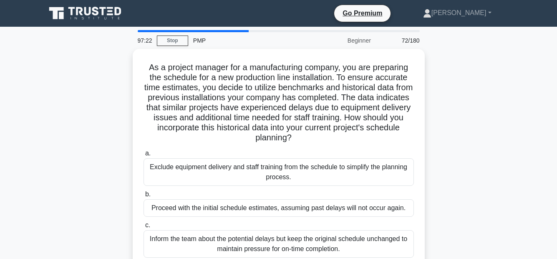
click at [510, 179] on div "As a project manager for a manufacturing company, you are preparing the schedul…" at bounding box center [279, 184] width 476 height 271
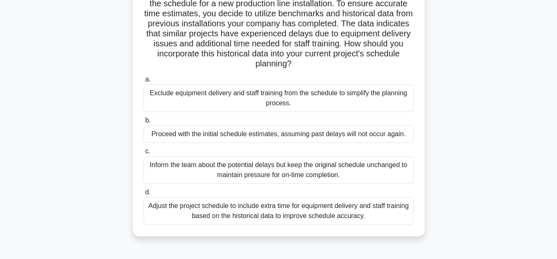
scroll to position [83, 0]
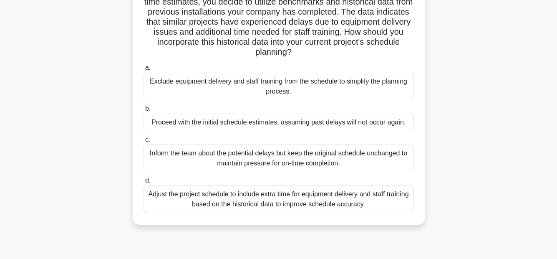
click at [381, 204] on div "Adjust the project schedule to include extra time for equipment delivery and st…" at bounding box center [279, 199] width 270 height 28
click at [144, 183] on input "d. Adjust the project schedule to include extra time for equipment delivery and…" at bounding box center [144, 180] width 0 height 5
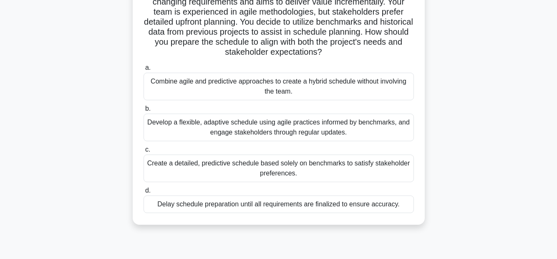
click at [378, 129] on div "Develop a flexible, adaptive schedule using agile practices informed by benchma…" at bounding box center [279, 128] width 270 height 28
click at [144, 111] on input "b. Develop a flexible, adaptive schedule using agile practices informed by benc…" at bounding box center [144, 108] width 0 height 5
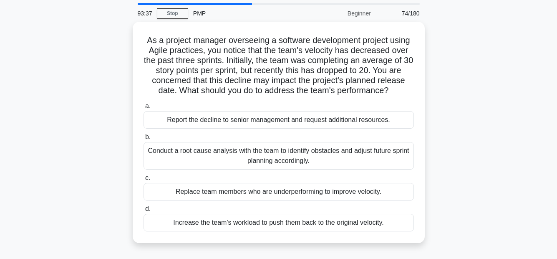
scroll to position [42, 0]
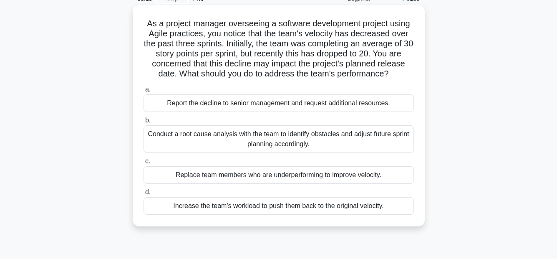
click at [365, 141] on div "Conduct a root cause analysis with the team to identify obstacles and adjust fu…" at bounding box center [279, 139] width 270 height 28
click at [144, 123] on input "b. Conduct a root cause analysis with the team to identify obstacles and adjust…" at bounding box center [144, 120] width 0 height 5
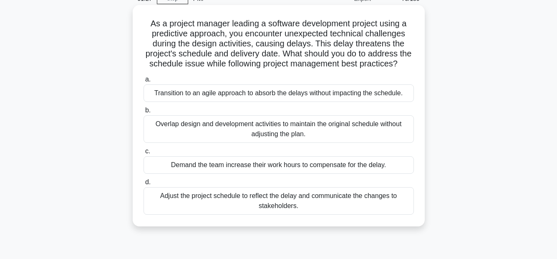
click at [399, 215] on div "Adjust the project schedule to reflect the delay and communicate the changes to…" at bounding box center [279, 201] width 270 height 28
click at [144, 185] on input "d. Adjust the project schedule to reflect the delay and communicate the changes…" at bounding box center [144, 181] width 0 height 5
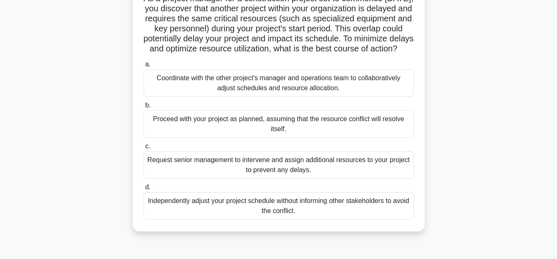
scroll to position [83, 0]
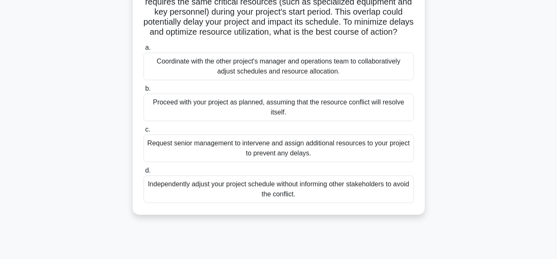
click at [318, 72] on div "Coordinate with the other project's manager and operations team to collaborativ…" at bounding box center [279, 67] width 270 height 28
click at [144, 51] on input "a. Coordinate with the other project's manager and operations team to collabora…" at bounding box center [144, 47] width 0 height 5
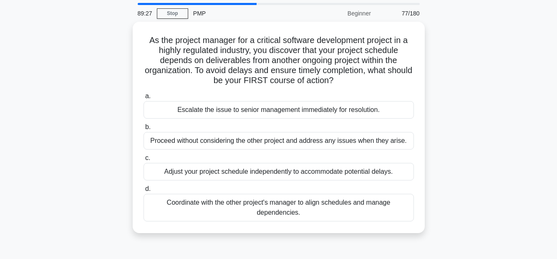
scroll to position [42, 0]
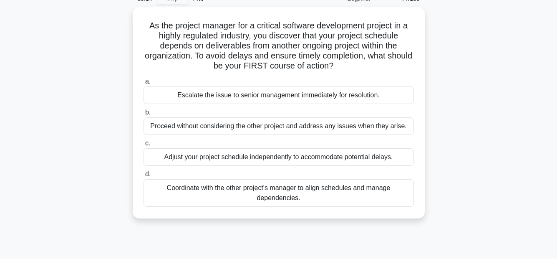
click at [487, 153] on div "As the project manager for a critical software development project in a highly …" at bounding box center [279, 117] width 476 height 221
click at [482, 146] on div "As the project manager for a critical software development project in a highly …" at bounding box center [279, 117] width 476 height 221
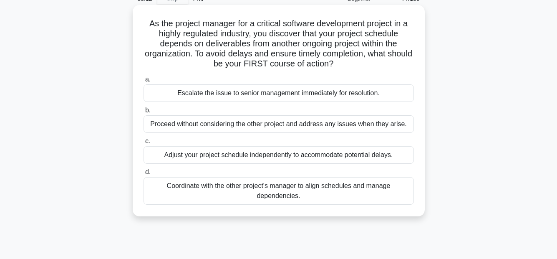
click at [402, 187] on div "Coordinate with the other project's manager to align schedules and manage depen…" at bounding box center [279, 191] width 270 height 28
click at [144, 175] on input "d. Coordinate with the other project's manager to align schedules and manage de…" at bounding box center [144, 171] width 0 height 5
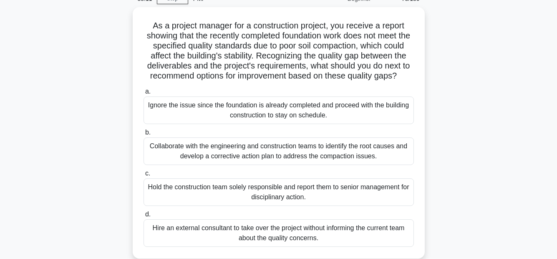
scroll to position [0, 0]
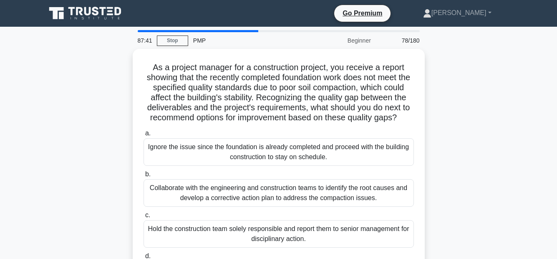
drag, startPoint x: 515, startPoint y: 52, endPoint x: 546, endPoint y: 63, distance: 32.7
click at [546, 63] on main "87:41 Stop PMP Beginner 78/180 As a project manager for a construction project,…" at bounding box center [278, 239] width 557 height 424
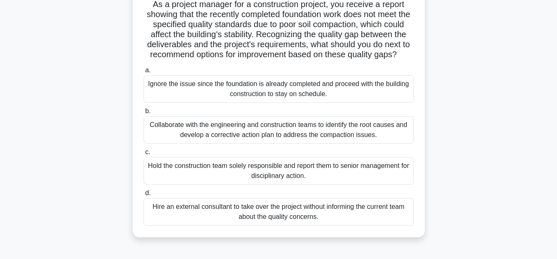
scroll to position [83, 0]
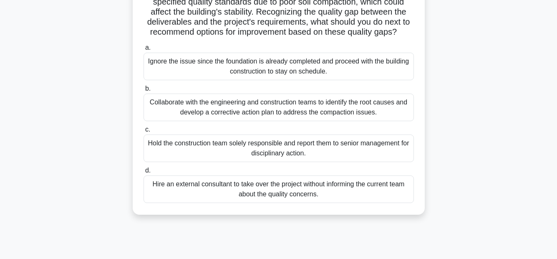
click at [301, 116] on div "Collaborate with the engineering and construction teams to identify the root ca…" at bounding box center [279, 108] width 270 height 28
click at [144, 91] on input "b. Collaborate with the engineering and construction teams to identify the root…" at bounding box center [144, 88] width 0 height 5
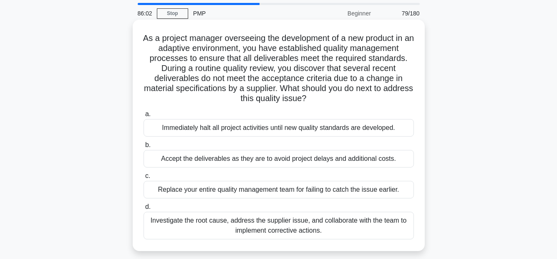
scroll to position [42, 0]
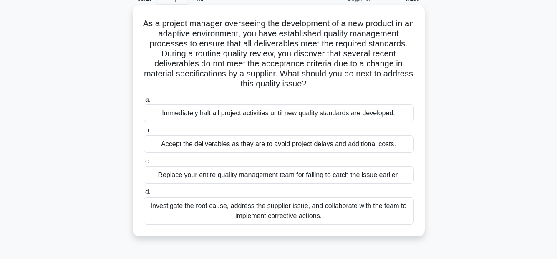
click at [372, 216] on div "Investigate the root cause, address the supplier issue, and collaborate with th…" at bounding box center [279, 211] width 270 height 28
click at [144, 195] on input "d. Investigate the root cause, address the supplier issue, and collaborate with…" at bounding box center [144, 192] width 0 height 5
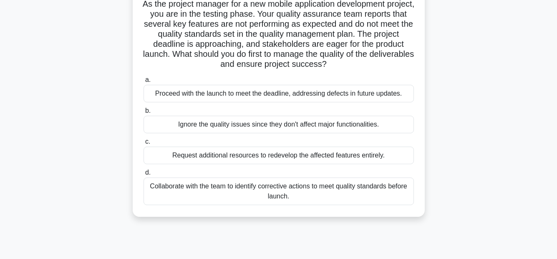
scroll to position [83, 0]
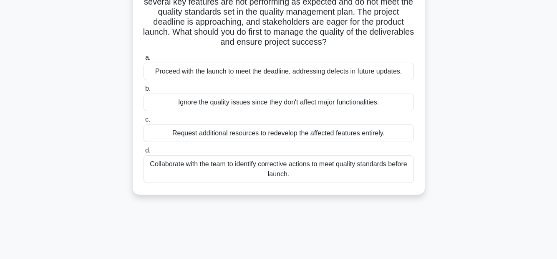
click at [380, 173] on div "Collaborate with the team to identify corrective actions to meet quality standa…" at bounding box center [279, 169] width 270 height 28
click at [144, 153] on input "d. Collaborate with the team to identify corrective actions to meet quality sta…" at bounding box center [144, 150] width 0 height 5
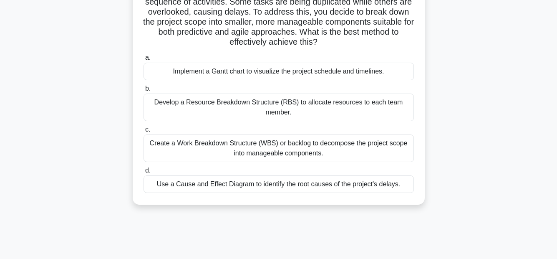
click at [399, 154] on div "Create a Work Breakdown Structure (WBS) or backlog to decompose the project sco…" at bounding box center [279, 148] width 270 height 28
click at [144, 132] on input "c. Create a Work Breakdown Structure (WBS) or backlog to decompose the project …" at bounding box center [144, 129] width 0 height 5
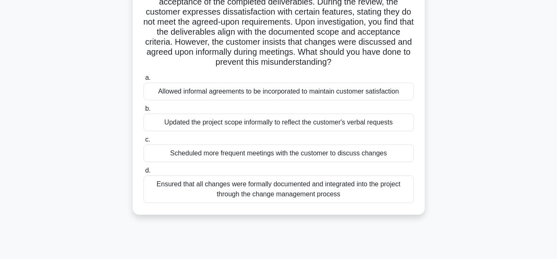
click at [380, 190] on div "Ensured that all changes were formally documented and integrated into the proje…" at bounding box center [279, 189] width 270 height 28
click at [144, 173] on input "d. Ensured that all changes were formally documented and integrated into the pr…" at bounding box center [144, 170] width 0 height 5
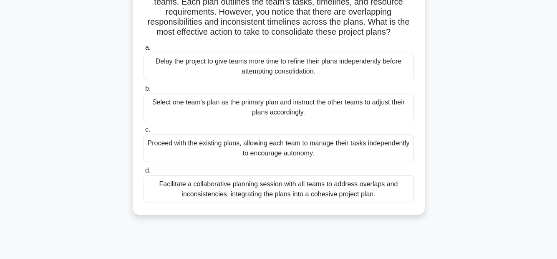
click at [353, 190] on div "Facilitate a collaborative planning session with all teams to address overlaps …" at bounding box center [279, 189] width 270 height 28
click at [144, 173] on input "d. Facilitate a collaborative planning session with all teams to address overla…" at bounding box center [144, 170] width 0 height 5
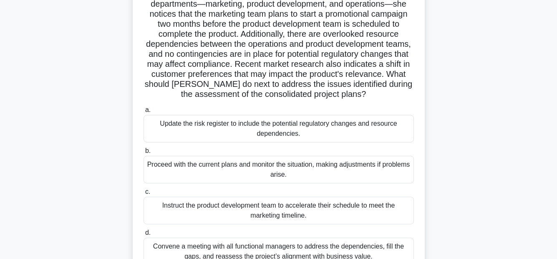
scroll to position [125, 0]
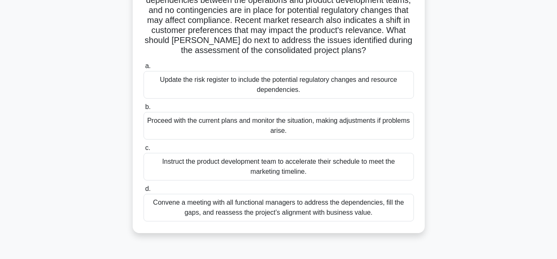
click at [374, 210] on div "Convene a meeting with all functional managers to address the dependencies, fil…" at bounding box center [279, 208] width 270 height 28
click at [144, 192] on input "d. Convene a meeting with all functional managers to address the dependencies, …" at bounding box center [144, 188] width 0 height 5
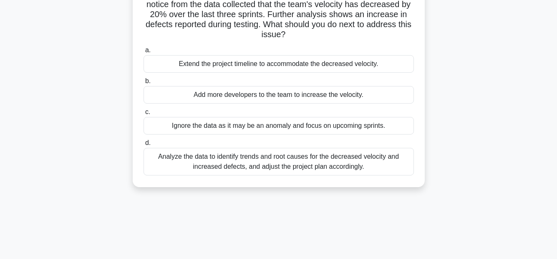
scroll to position [83, 0]
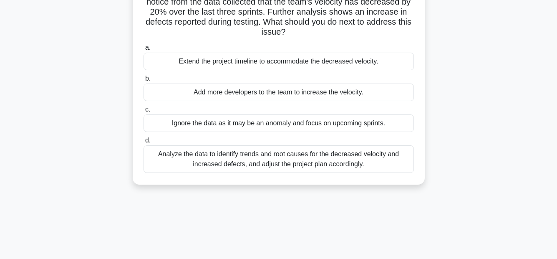
click at [391, 158] on div "Analyze the data to identify trends and root causes for the decreased velocity …" at bounding box center [279, 159] width 270 height 28
click at [144, 143] on input "d. Analyze the data to identify trends and root causes for the decreased veloci…" at bounding box center [144, 140] width 0 height 5
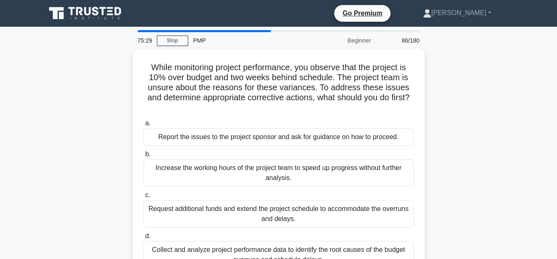
scroll to position [42, 0]
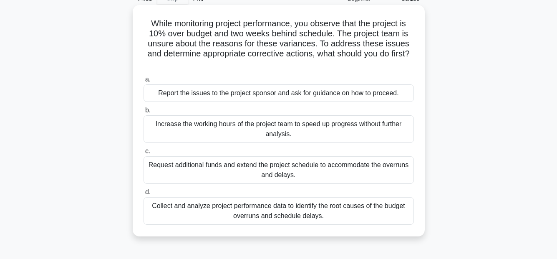
click at [313, 210] on div "Collect and analyze project performance data to identify the root causes of the…" at bounding box center [279, 211] width 270 height 28
click at [144, 195] on input "d. Collect and analyze project performance data to identify the root causes of …" at bounding box center [144, 192] width 0 height 5
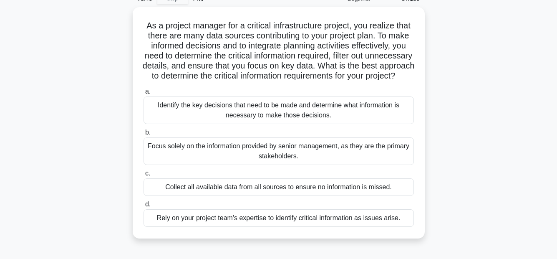
scroll to position [83, 0]
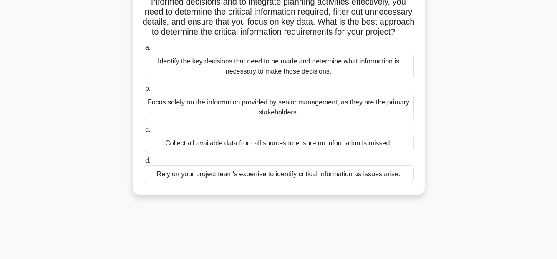
click at [344, 77] on div "Identify the key decisions that need to be made and determine what information …" at bounding box center [279, 67] width 270 height 28
click at [144, 51] on input "a. Identify the key decisions that need to be made and determine what informati…" at bounding box center [144, 47] width 0 height 5
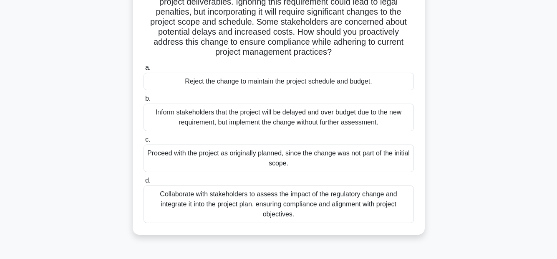
click at [366, 203] on div "Collaborate with stakeholders to assess the impact of the regulatory change and…" at bounding box center [279, 204] width 270 height 38
click at [144, 183] on input "d. Collaborate with stakeholders to assess the impact of the regulatory change …" at bounding box center [144, 180] width 0 height 5
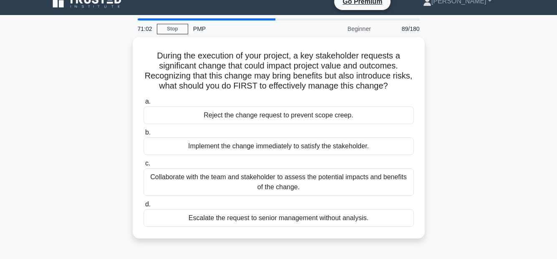
scroll to position [0, 0]
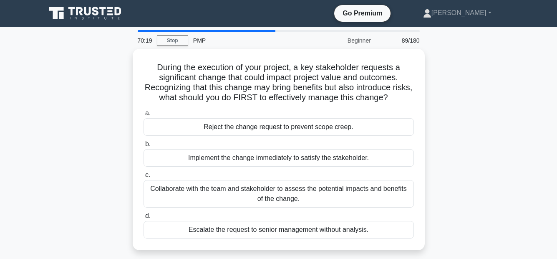
click at [480, 150] on div "During the execution of your project, a key stakeholder requests a significant …" at bounding box center [279, 154] width 476 height 211
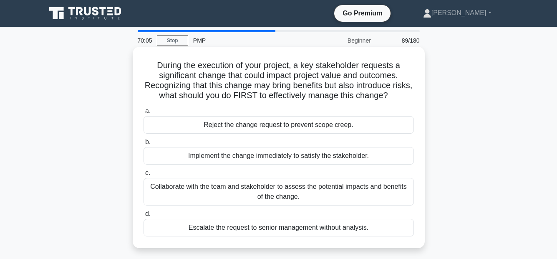
click at [303, 190] on div "Collaborate with the team and stakeholder to assess the potential impacts and b…" at bounding box center [279, 192] width 270 height 28
click at [144, 176] on input "c. Collaborate with the team and stakeholder to assess the potential impacts an…" at bounding box center [144, 172] width 0 height 5
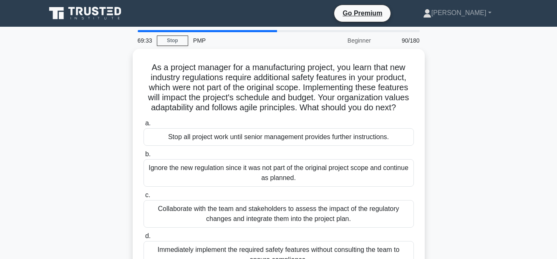
scroll to position [42, 0]
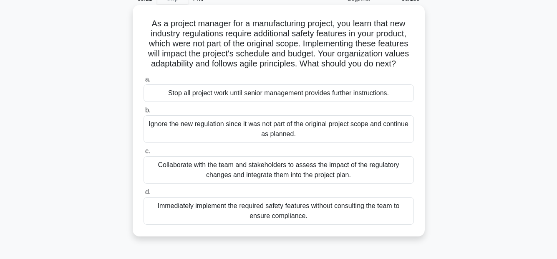
click at [377, 175] on div "Collaborate with the team and stakeholders to assess the impact of the regulato…" at bounding box center [279, 170] width 270 height 28
click at [144, 154] on input "c. Collaborate with the team and stakeholders to assess the impact of the regul…" at bounding box center [144, 151] width 0 height 5
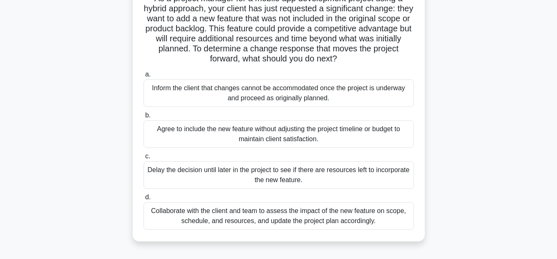
scroll to position [83, 0]
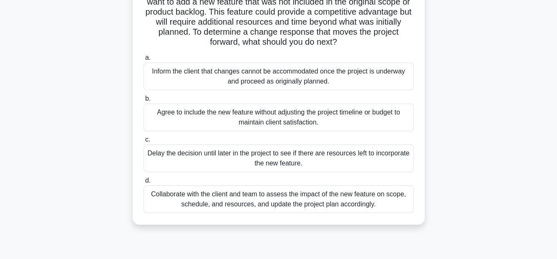
click at [344, 208] on div "Collaborate with the client and team to assess the impact of the new feature on…" at bounding box center [279, 199] width 270 height 28
click at [144, 183] on input "d. Collaborate with the client and team to assess the impact of the new feature…" at bounding box center [144, 180] width 0 height 5
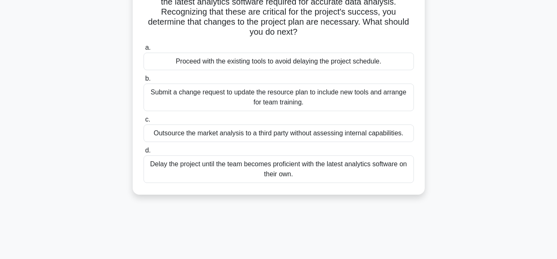
click at [315, 96] on div "Submit a change request to update the resource plan to include new tools and ar…" at bounding box center [279, 97] width 270 height 28
click at [144, 81] on input "b. Submit a change request to update the resource plan to include new tools and…" at bounding box center [144, 78] width 0 height 5
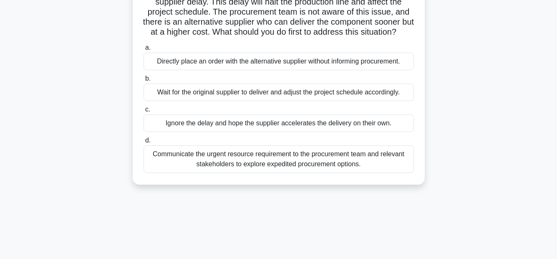
click at [354, 173] on div "Communicate the urgent resource requirement to the procurement team and relevan…" at bounding box center [279, 159] width 270 height 28
click at [144, 143] on input "d. Communicate the urgent resource requirement to the procurement team and rele…" at bounding box center [144, 140] width 0 height 5
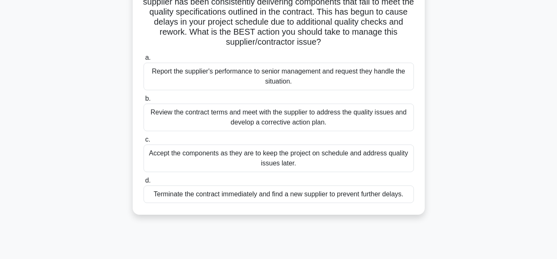
click at [345, 118] on div "Review the contract terms and meet with the supplier to address the quality iss…" at bounding box center [279, 118] width 270 height 28
click at [144, 101] on input "b. Review the contract terms and meet with the supplier to address the quality …" at bounding box center [144, 98] width 0 height 5
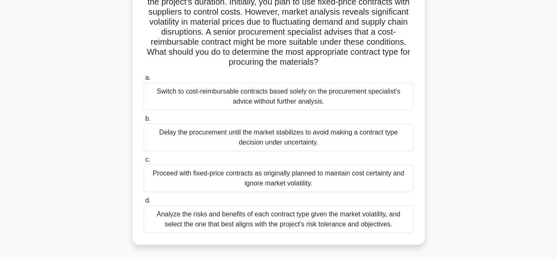
click at [356, 220] on div "Analyze the risks and benefits of each contract type given the market volatilit…" at bounding box center [279, 219] width 270 height 28
click at [144, 203] on input "d. Analyze the risks and benefits of each contract type given the market volati…" at bounding box center [144, 200] width 0 height 5
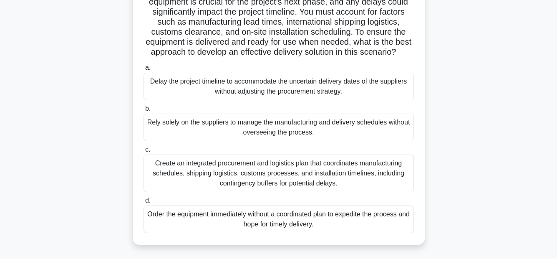
click at [361, 175] on div "Create an integrated procurement and logistics plan that coordinates manufactur…" at bounding box center [279, 173] width 270 height 38
click at [144, 152] on input "c. Create an integrated procurement and logistics plan that coordinates manufac…" at bounding box center [144, 149] width 0 height 5
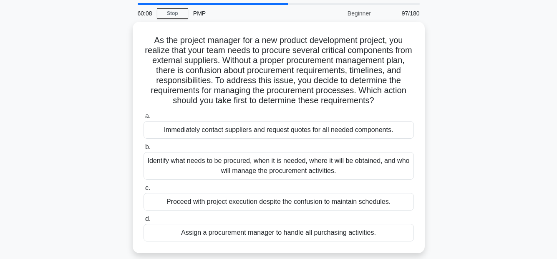
scroll to position [42, 0]
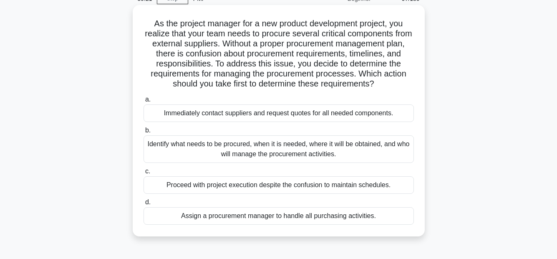
click at [351, 152] on div "Identify what needs to be procured, when it is needed, where it will be obtaine…" at bounding box center [279, 149] width 270 height 28
click at [144, 133] on input "b. Identify what needs to be procured, when it is needed, where it will be obta…" at bounding box center [144, 130] width 0 height 5
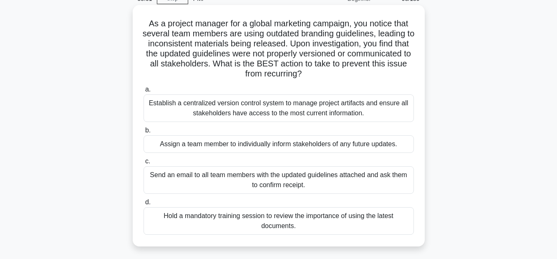
click at [323, 105] on div "Establish a centralized version control system to manage project artifacts and …" at bounding box center [279, 108] width 270 height 28
click at [144, 92] on input "a. Establish a centralized version control system to manage project artifacts a…" at bounding box center [144, 89] width 0 height 5
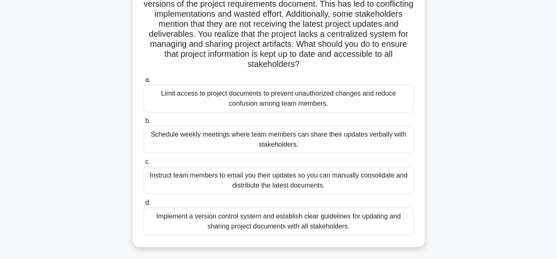
scroll to position [125, 0]
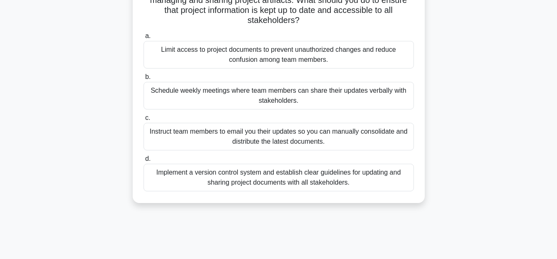
click at [361, 176] on div "Implement a version control system and establish clear guidelines for updating …" at bounding box center [279, 178] width 270 height 28
click at [144, 162] on input "d. Implement a version control system and establish clear guidelines for updati…" at bounding box center [144, 158] width 0 height 5
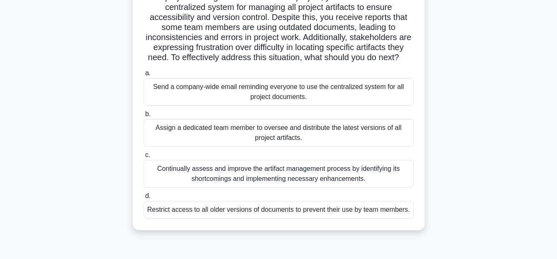
scroll to position [83, 0]
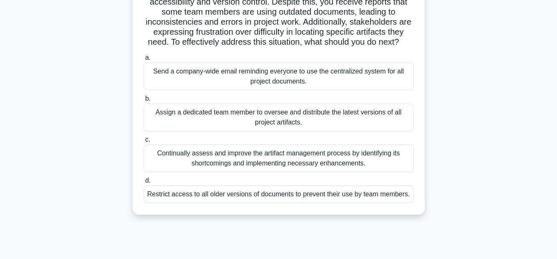
click at [337, 168] on div "Continually assess and improve the artifact management process by identifying i…" at bounding box center [279, 158] width 270 height 28
click at [144, 142] on input "c. Continually assess and improve the artifact management process by identifyin…" at bounding box center [144, 139] width 0 height 5
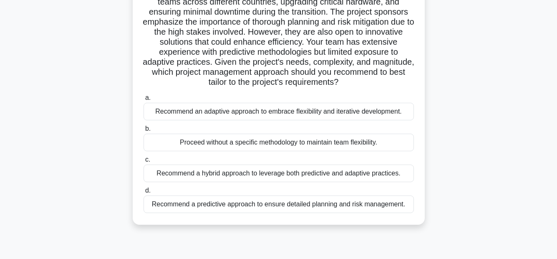
click at [342, 176] on div "Recommend a hybrid approach to leverage both predictive and adaptive practices." at bounding box center [279, 173] width 270 height 18
click at [144, 162] on input "c. Recommend a hybrid approach to leverage both predictive and adaptive practic…" at bounding box center [144, 159] width 0 height 5
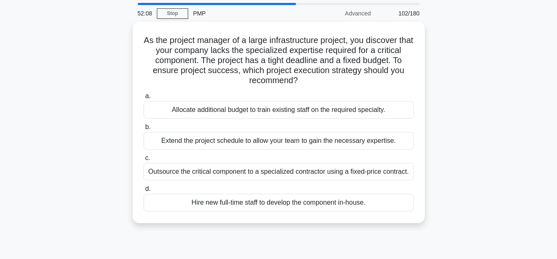
scroll to position [42, 0]
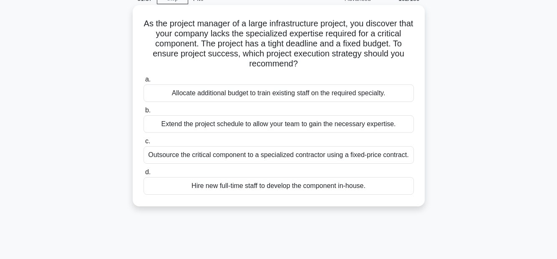
click at [399, 157] on div "Outsource the critical component to a specialized contractor using a fixed-pric…" at bounding box center [279, 155] width 270 height 18
click at [144, 144] on input "c. Outsource the critical component to a specialized contractor using a fixed-p…" at bounding box center [144, 141] width 0 height 5
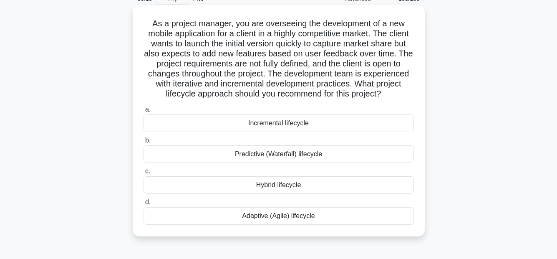
click at [293, 122] on div "Incremental lifecycle" at bounding box center [279, 123] width 270 height 18
click at [144, 112] on input "a. Incremental lifecycle" at bounding box center [144, 109] width 0 height 5
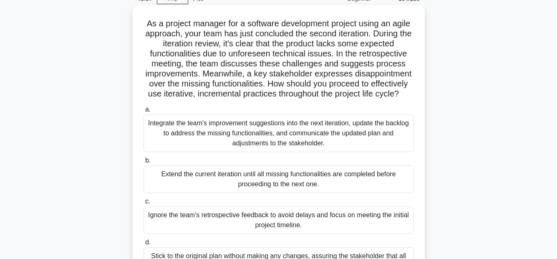
click at [276, 132] on div "Integrate the team's improvement suggestions into the next iteration, update th…" at bounding box center [279, 133] width 270 height 38
click at [144, 112] on input "a. Integrate the team's improvement suggestions into the next iteration, update…" at bounding box center [144, 109] width 0 height 5
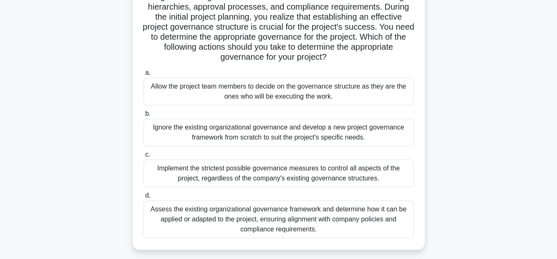
scroll to position [125, 0]
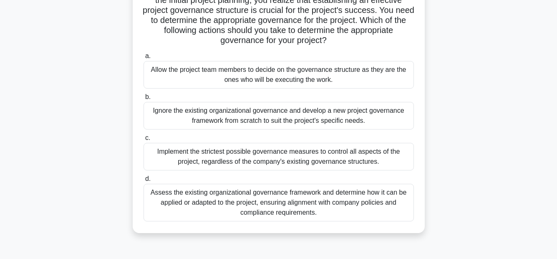
click at [369, 120] on div "Ignore the existing organizational governance and develop a new project governa…" at bounding box center [279, 116] width 270 height 28
click at [144, 100] on input "b. Ignore the existing organizational governance and develop a new project gove…" at bounding box center [144, 96] width 0 height 5
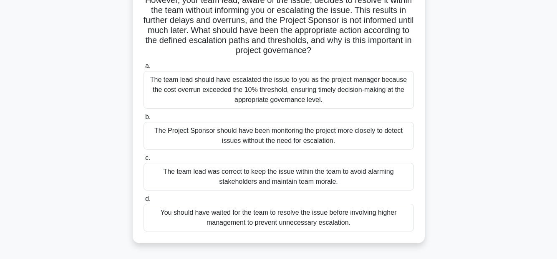
click at [379, 84] on div "The team lead should have escalated the issue to you as the project manager bec…" at bounding box center [279, 90] width 270 height 38
click at [144, 69] on input "a. The team lead should have escalated the issue to you as the project manager …" at bounding box center [144, 65] width 0 height 5
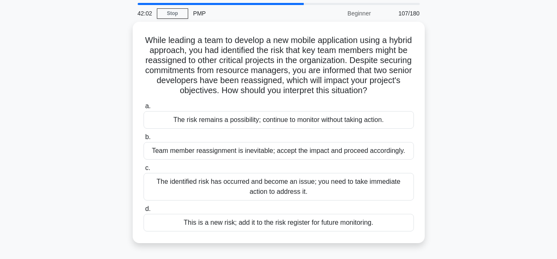
scroll to position [42, 0]
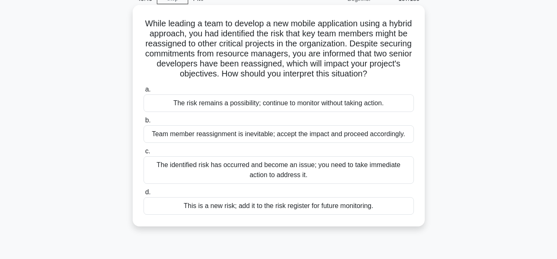
click at [313, 182] on div "The identified risk has occurred and become an issue; you need to take immediat…" at bounding box center [279, 170] width 270 height 28
click at [144, 154] on input "c. The identified risk has occurred and become an issue; you need to take immed…" at bounding box center [144, 151] width 0 height 5
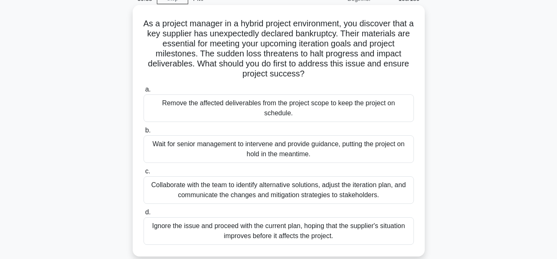
click at [391, 182] on div "Collaborate with the team to identify alternative solutions, adjust the iterati…" at bounding box center [279, 190] width 270 height 28
click at [144, 174] on input "c. Collaborate with the team to identify alternative solutions, adjust the iter…" at bounding box center [144, 171] width 0 height 5
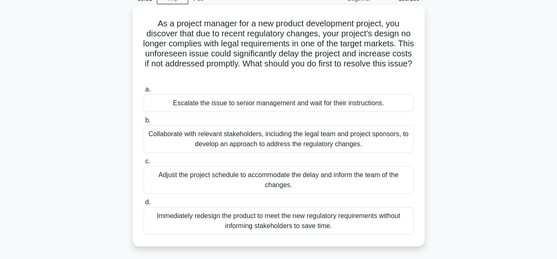
click at [346, 142] on div "Collaborate with relevant stakeholders, including the legal team and project sp…" at bounding box center [279, 139] width 270 height 28
click at [144, 123] on input "b. Collaborate with relevant stakeholders, including the legal team and project…" at bounding box center [144, 120] width 0 height 5
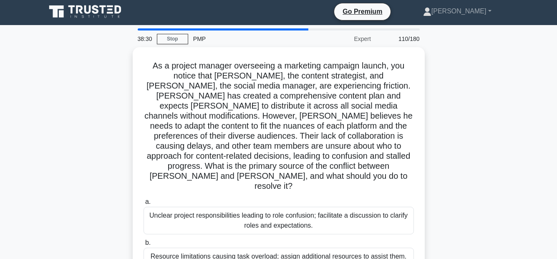
scroll to position [0, 0]
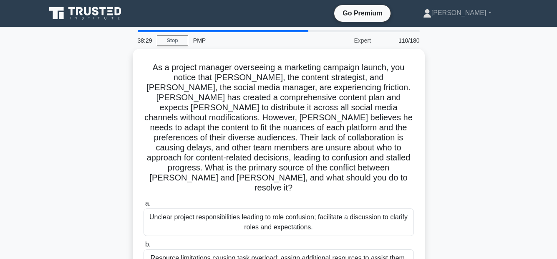
drag, startPoint x: 475, startPoint y: 144, endPoint x: 519, endPoint y: 97, distance: 64.4
click at [519, 97] on main "38:29 Stop PMP Expert 110/180 As a project manager overseeing a marketing campa…" at bounding box center [278, 239] width 557 height 424
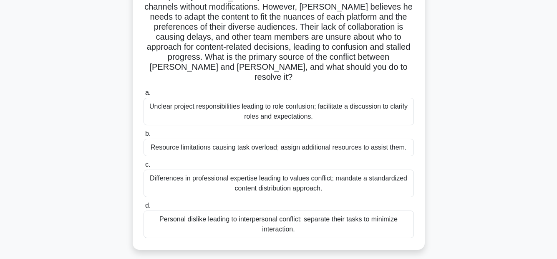
scroll to position [125, 0]
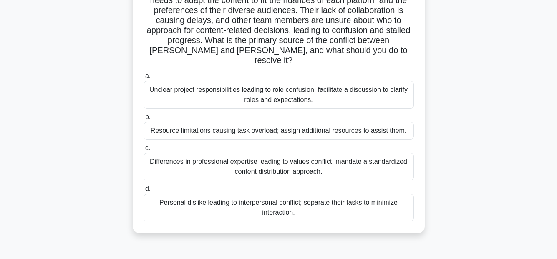
click at [327, 153] on div "Differences in professional expertise leading to values conflict; mandate a sta…" at bounding box center [279, 167] width 270 height 28
click at [144, 145] on input "c. Differences in professional expertise leading to values conflict; mandate a …" at bounding box center [144, 147] width 0 height 5
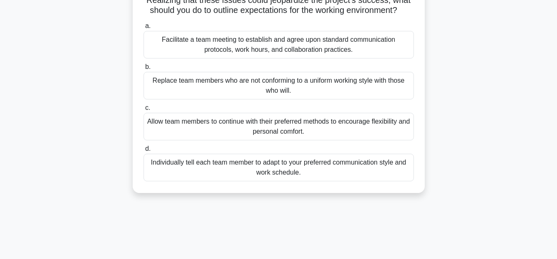
click at [338, 47] on div "Facilitate a team meeting to establish and agree upon standard communication pr…" at bounding box center [279, 45] width 270 height 28
click at [144, 29] on input "a. Facilitate a team meeting to establish and agree upon standard communication…" at bounding box center [144, 25] width 0 height 5
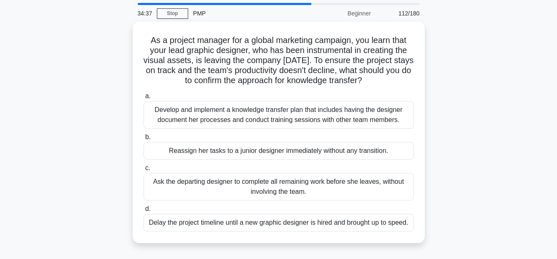
scroll to position [42, 0]
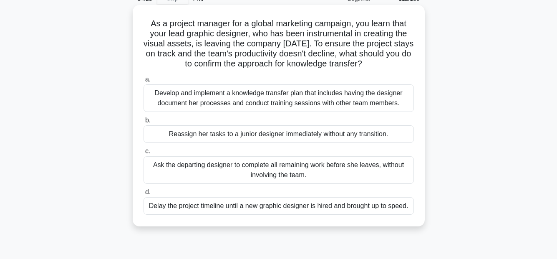
click at [354, 101] on div "Develop and implement a knowledge transfer plan that includes having the design…" at bounding box center [279, 98] width 270 height 28
click at [383, 97] on div "Develop and implement a knowledge transfer plan that includes having the design…" at bounding box center [279, 98] width 270 height 28
click at [144, 82] on input "a. Develop and implement a knowledge transfer plan that includes having the des…" at bounding box center [144, 79] width 0 height 5
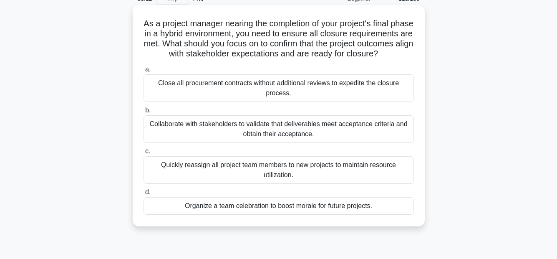
click at [394, 142] on div "Collaborate with stakeholders to validate that deliverables meet acceptance cri…" at bounding box center [279, 129] width 270 height 28
click at [144, 113] on input "b. Collaborate with stakeholders to validate that deliverables meet acceptance …" at bounding box center [144, 110] width 0 height 5
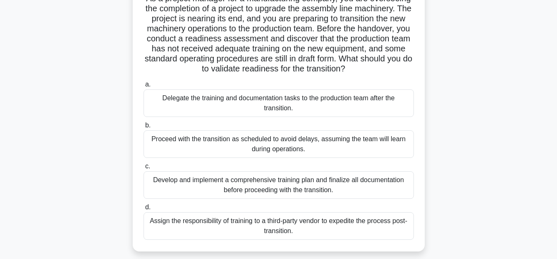
scroll to position [83, 0]
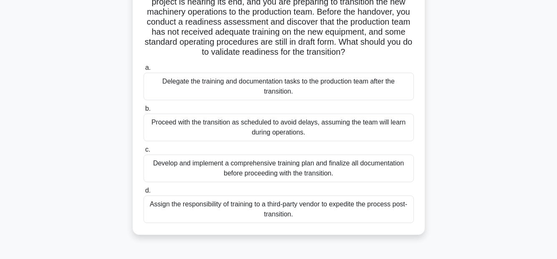
click at [366, 167] on div "Develop and implement a comprehensive training plan and finalize all documentat…" at bounding box center [279, 168] width 270 height 28
click at [144, 152] on input "c. Develop and implement a comprehensive training plan and finalize all documen…" at bounding box center [144, 149] width 0 height 5
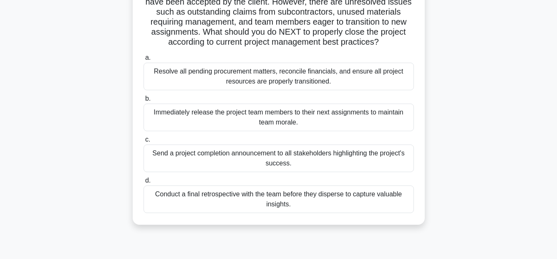
click at [351, 72] on div "Resolve all pending procurement matters, reconcile financials, and ensure all p…" at bounding box center [279, 77] width 270 height 28
click at [144, 61] on input "a. Resolve all pending procurement matters, reconcile financials, and ensure al…" at bounding box center [144, 57] width 0 height 5
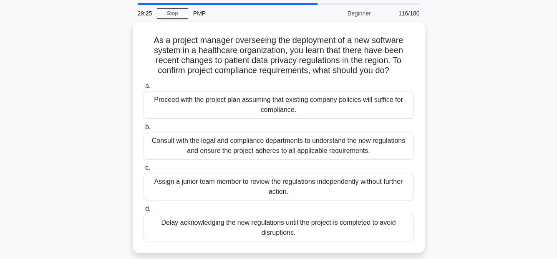
scroll to position [42, 0]
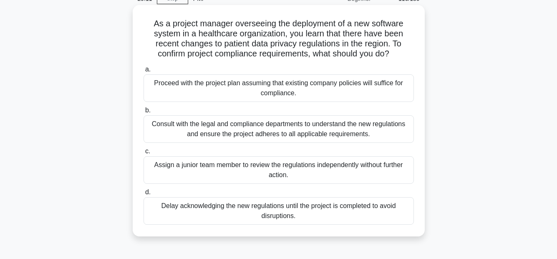
click at [389, 136] on div "Consult with the legal and compliance departments to understand the new regulat…" at bounding box center [279, 129] width 270 height 28
click at [144, 113] on input "b. Consult with the legal and compliance departments to understand the new regu…" at bounding box center [144, 110] width 0 height 5
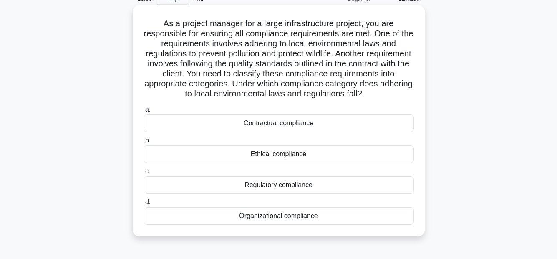
click at [308, 194] on div "Regulatory compliance" at bounding box center [279, 185] width 270 height 18
click at [144, 174] on input "c. Regulatory compliance" at bounding box center [144, 171] width 0 height 5
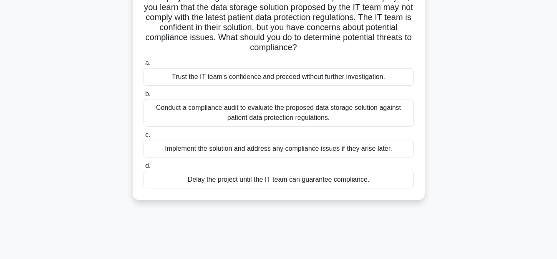
scroll to position [83, 0]
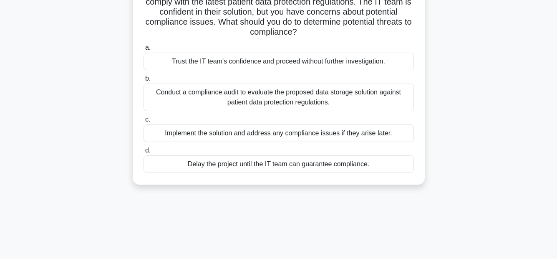
click at [343, 99] on div "Conduct a compliance audit to evaluate the proposed data storage solution again…" at bounding box center [279, 97] width 270 height 28
click at [144, 81] on input "b. Conduct a compliance audit to evaluate the proposed data storage solution ag…" at bounding box center [144, 78] width 0 height 5
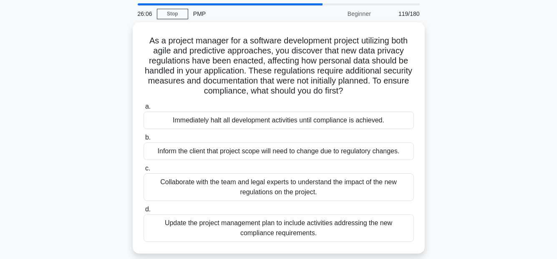
scroll to position [42, 0]
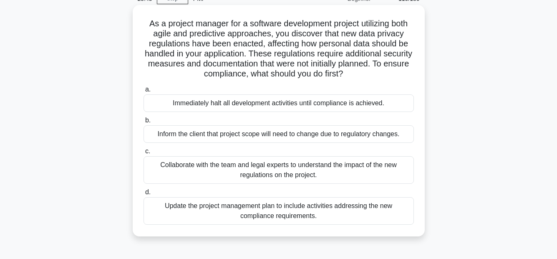
click at [371, 213] on div "Update the project management plan to include activities addressing the new com…" at bounding box center [279, 211] width 270 height 28
click at [144, 195] on input "d. Update the project management plan to include activities addressing the new …" at bounding box center [144, 192] width 0 height 5
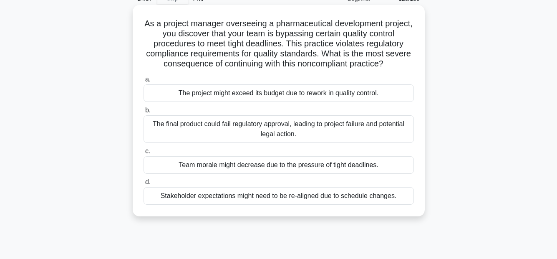
click at [355, 126] on div "The final product could fail regulatory approval, leading to project failure an…" at bounding box center [279, 129] width 270 height 28
click at [144, 113] on input "b. The final product could fail regulatory approval, leading to project failure…" at bounding box center [144, 110] width 0 height 5
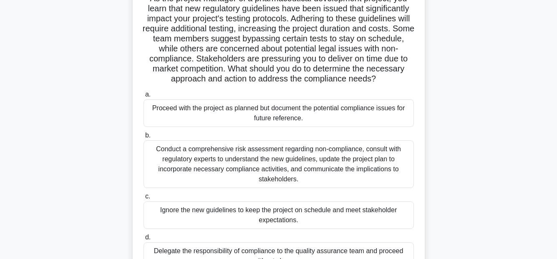
scroll to position [83, 0]
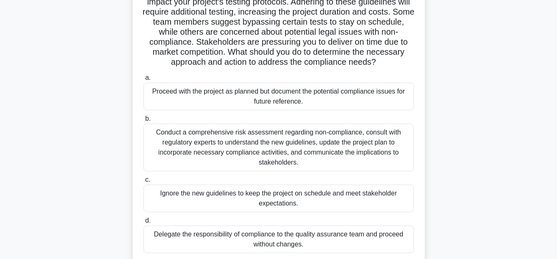
click at [349, 139] on div "Conduct a comprehensive risk assessment regarding non-compliance, consult with …" at bounding box center [279, 148] width 270 height 48
click at [144, 121] on input "b. Conduct a comprehensive risk assessment regarding non-compliance, consult wi…" at bounding box center [144, 118] width 0 height 5
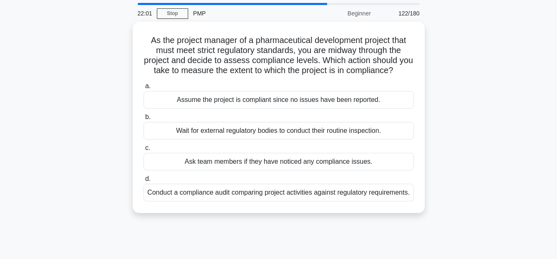
scroll to position [42, 0]
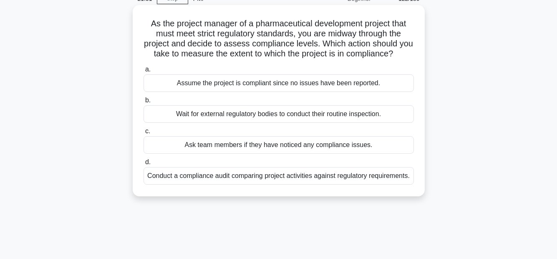
click at [336, 184] on div "Conduct a compliance audit comparing project activities against regulatory requ…" at bounding box center [279, 176] width 270 height 18
click at [144, 165] on input "d. Conduct a compliance audit comparing project activities against regulatory r…" at bounding box center [144, 161] width 0 height 5
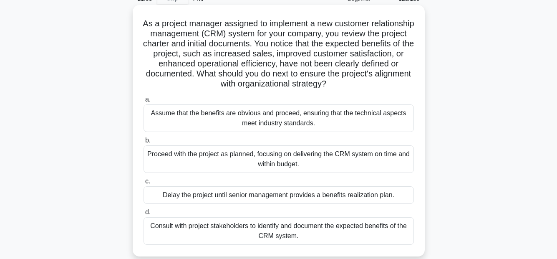
scroll to position [83, 0]
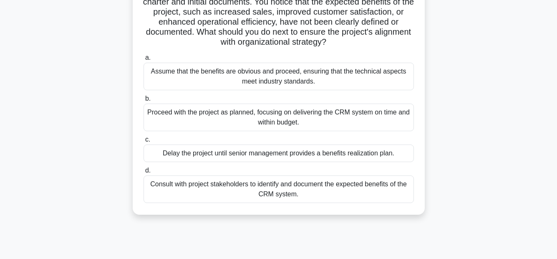
click at [306, 186] on div "Consult with project stakeholders to identify and document the expected benefit…" at bounding box center [279, 189] width 270 height 28
click at [144, 173] on input "d. Consult with project stakeholders to identify and document the expected bene…" at bounding box center [144, 170] width 0 height 5
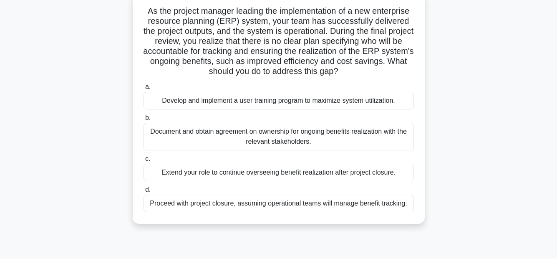
scroll to position [42, 0]
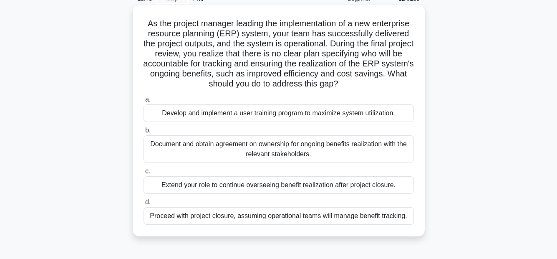
click at [380, 149] on div "Document and obtain agreement on ownership for ongoing benefits realization wit…" at bounding box center [279, 149] width 270 height 28
click at [144, 133] on input "b. Document and obtain agreement on ownership for ongoing benefits realization …" at bounding box center [144, 130] width 0 height 5
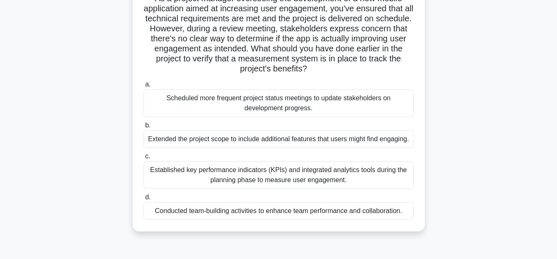
scroll to position [83, 0]
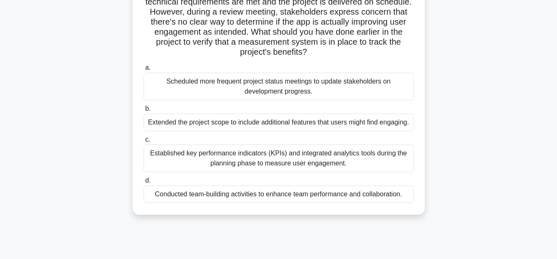
click at [353, 163] on div "Established key performance indicators (KPIs) and integrated analytics tools du…" at bounding box center [279, 158] width 270 height 28
click at [144, 142] on input "c. Established key performance indicators (KPIs) and integrated analytics tools…" at bounding box center [144, 139] width 0 height 5
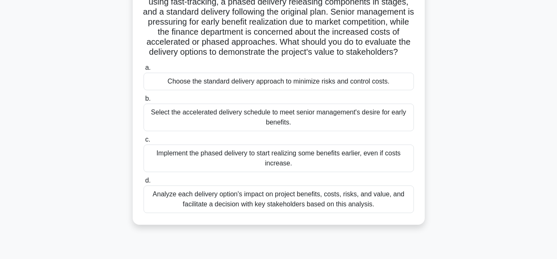
click at [327, 209] on div "Analyze each delivery option's impact on project benefits, costs, risks, and va…" at bounding box center [279, 199] width 270 height 28
click at [144, 183] on input "d. Analyze each delivery option's impact on project benefits, costs, risks, and…" at bounding box center [144, 180] width 0 height 5
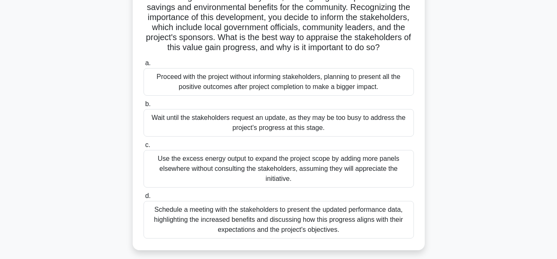
scroll to position [125, 0]
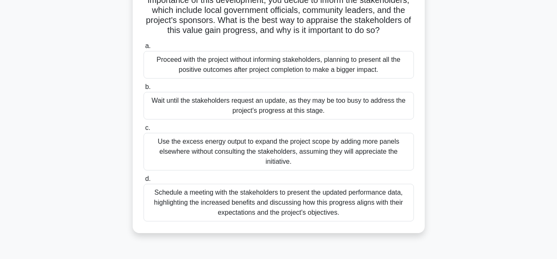
click at [347, 214] on div "Schedule a meeting with the stakeholders to present the updated performance dat…" at bounding box center [279, 203] width 270 height 38
click at [144, 182] on input "d. Schedule a meeting with the stakeholders to present the updated performance …" at bounding box center [144, 178] width 0 height 5
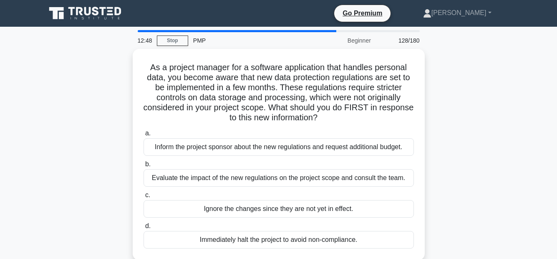
scroll to position [42, 0]
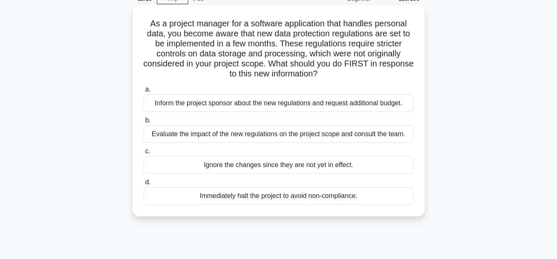
click at [313, 136] on div "Evaluate the impact of the new regulations on the project scope and consult the…" at bounding box center [279, 134] width 270 height 18
click at [144, 123] on input "b. Evaluate the impact of the new regulations on the project scope and consult …" at bounding box center [144, 120] width 0 height 5
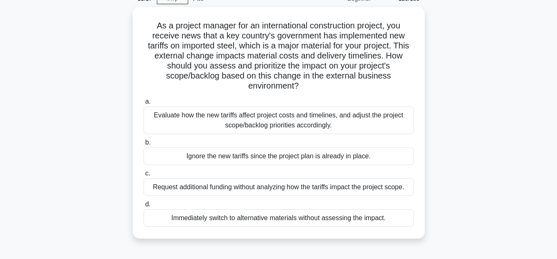
scroll to position [83, 0]
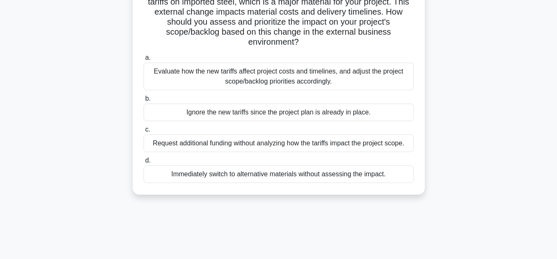
click at [346, 76] on div "Evaluate how the new tariffs affect project costs and timelines, and adjust the…" at bounding box center [279, 77] width 270 height 28
click at [144, 61] on input "a. Evaluate how the new tariffs affect project costs and timelines, and adjust …" at bounding box center [144, 57] width 0 height 5
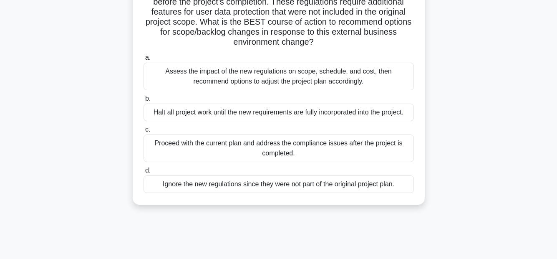
click at [355, 77] on div "Assess the impact of the new regulations on scope, schedule, and cost, then rec…" at bounding box center [279, 77] width 270 height 28
click at [144, 61] on input "a. Assess the impact of the new regulations on scope, schedule, and cost, then …" at bounding box center [144, 57] width 0 height 5
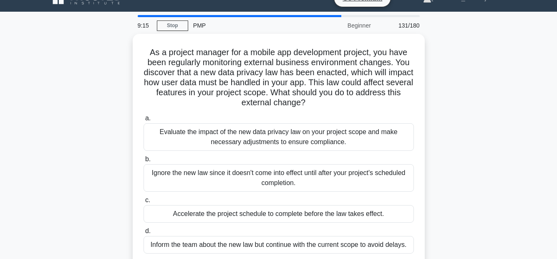
scroll to position [42, 0]
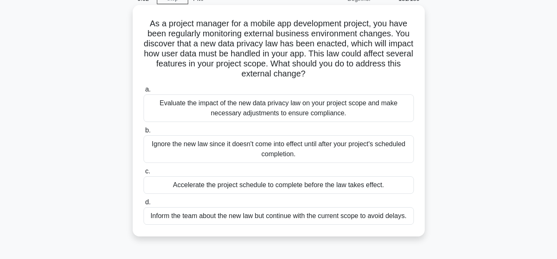
click at [346, 106] on div "Evaluate the impact of the new data privacy law on your project scope and make …" at bounding box center [279, 108] width 270 height 28
click at [144, 92] on input "a. Evaluate the impact of the new data privacy law on your project scope and ma…" at bounding box center [144, 89] width 0 height 5
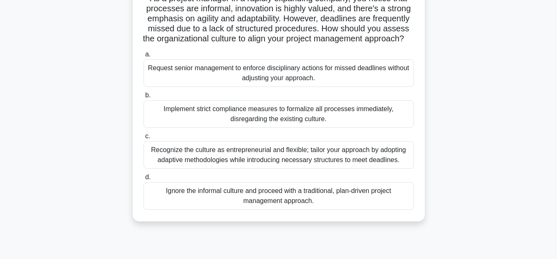
scroll to position [83, 0]
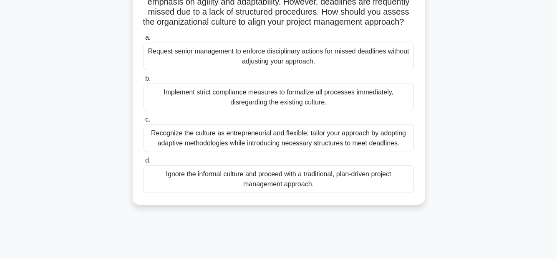
click at [395, 147] on div "Recognize the culture as entrepreneurial and flexible; tailor your approach by …" at bounding box center [279, 138] width 270 height 28
click at [144, 122] on input "c. Recognize the culture as entrepreneurial and flexible; tailor your approach …" at bounding box center [144, 119] width 0 height 5
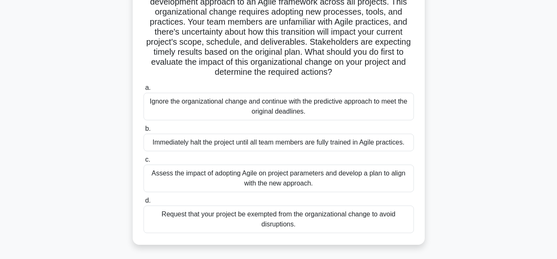
click at [320, 178] on div "Assess the impact of adopting Agile on project parameters and develop a plan to…" at bounding box center [279, 178] width 270 height 28
click at [144, 162] on input "c. Assess the impact of adopting Agile on project parameters and develop a plan…" at bounding box center [144, 159] width 0 height 5
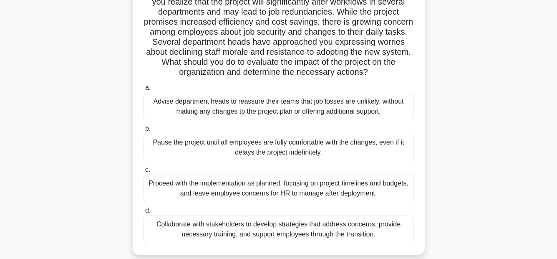
click at [247, 228] on div "Collaborate with stakeholders to develop strategies that address concerns, prov…" at bounding box center [279, 229] width 270 height 28
click at [144, 213] on input "d. Collaborate with stakeholders to develop strategies that address concerns, p…" at bounding box center [144, 210] width 0 height 5
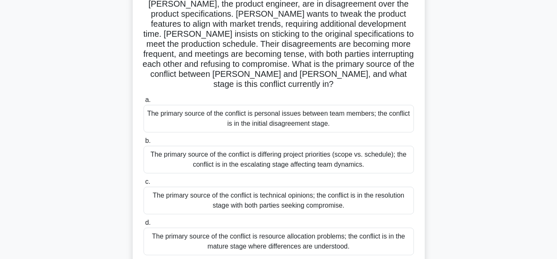
scroll to position [125, 0]
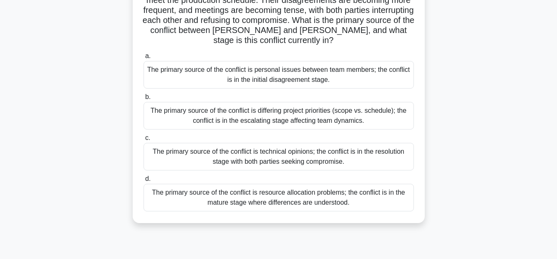
click at [386, 114] on div "The primary source of the conflict is differing project priorities (scope vs. s…" at bounding box center [279, 116] width 270 height 28
click at [144, 100] on input "b. The primary source of the conflict is differing project priorities (scope vs…" at bounding box center [144, 96] width 0 height 5
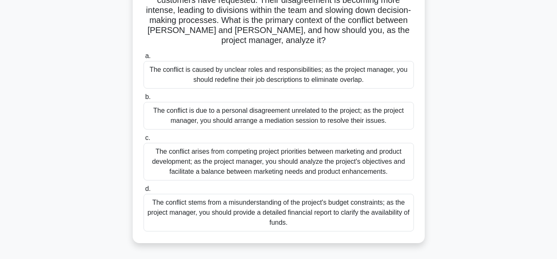
click at [402, 154] on div "The conflict arises from competing project priorities between marketing and pro…" at bounding box center [279, 162] width 270 height 38
click at [144, 141] on input "c. The conflict arises from competing project priorities between marketing and …" at bounding box center [144, 137] width 0 height 5
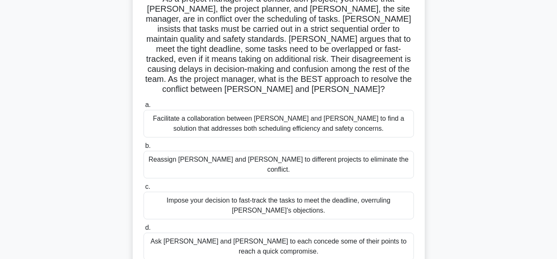
scroll to position [83, 0]
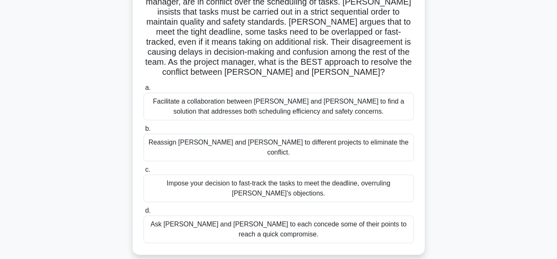
click at [323, 96] on div "Facilitate a collaboration between [PERSON_NAME] and [PERSON_NAME] to find a so…" at bounding box center [279, 107] width 270 height 28
click at [144, 91] on input "a. Facilitate a collaboration between [PERSON_NAME] and [PERSON_NAME] to find a…" at bounding box center [144, 87] width 0 height 5
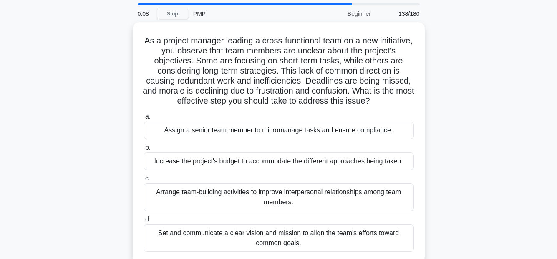
scroll to position [42, 0]
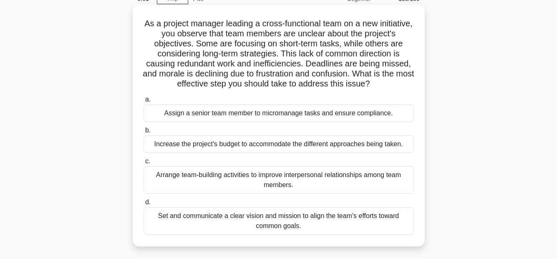
click at [343, 225] on div "Set and communicate a clear vision and mission to align the team's efforts towa…" at bounding box center [279, 221] width 270 height 28
click at [144, 205] on input "d. Set and communicate a clear vision and mission to align the team's efforts t…" at bounding box center [144, 202] width 0 height 5
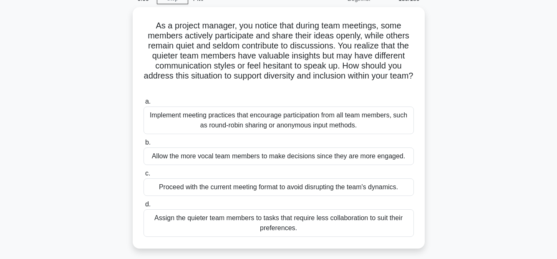
scroll to position [0, 0]
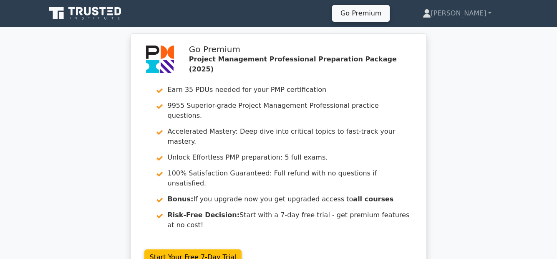
click at [489, 125] on div "Go Premium Project Management Professional Preparation Package (2025) Earn 35 P…" at bounding box center [278, 160] width 557 height 255
